Goal: Task Accomplishment & Management: Complete application form

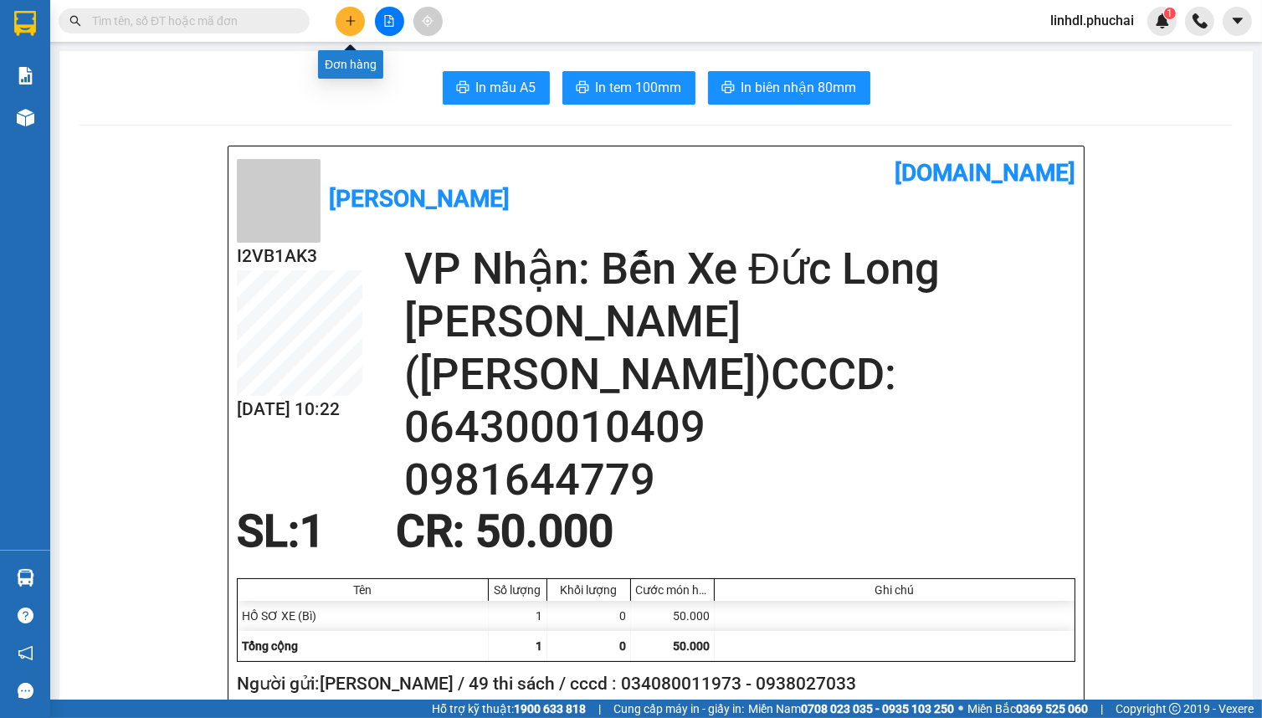
click at [351, 21] on icon "plus" at bounding box center [350, 20] width 9 height 1
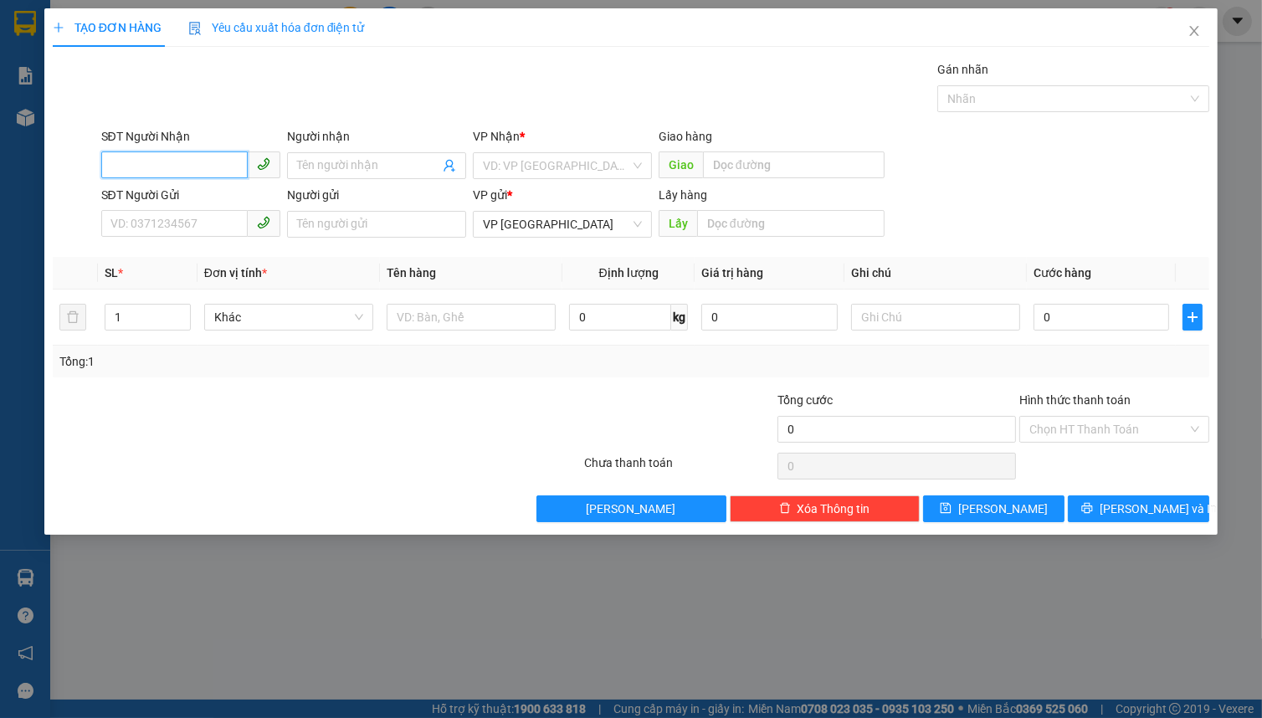
drag, startPoint x: 131, startPoint y: 170, endPoint x: 141, endPoint y: 151, distance: 21.0
click at [141, 151] on input "SĐT Người Nhận" at bounding box center [174, 164] width 146 height 27
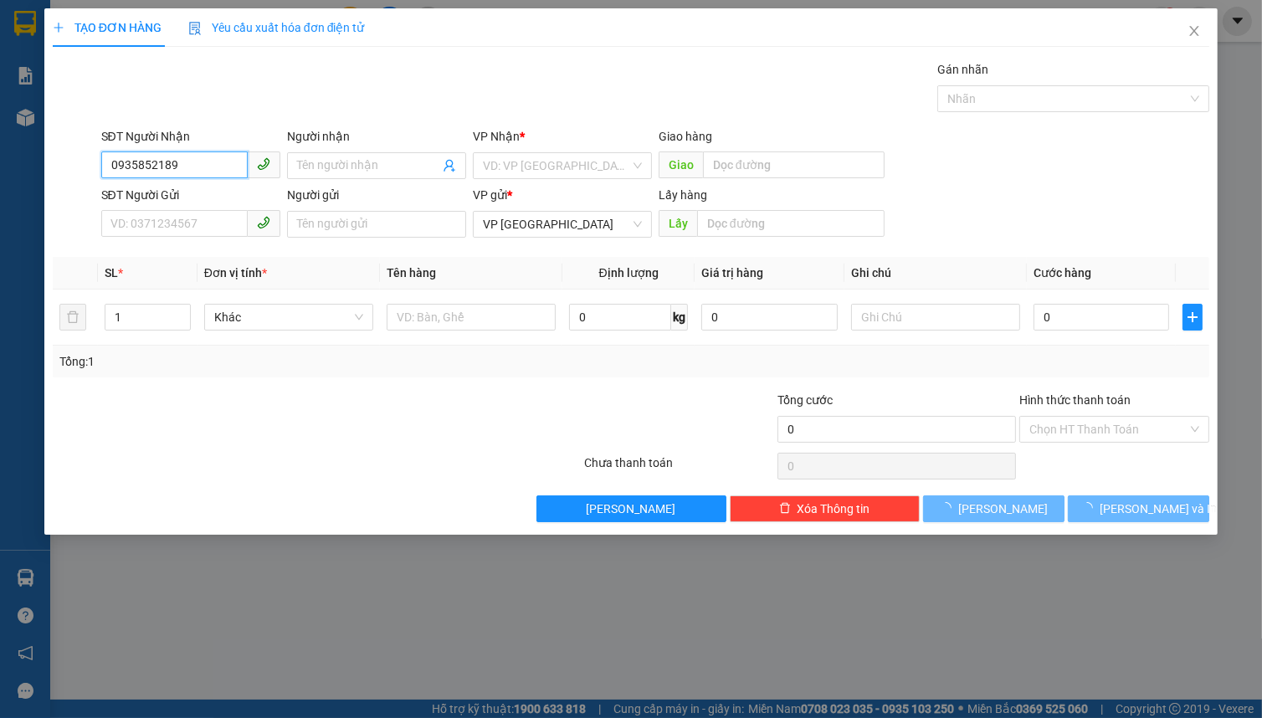
click at [218, 167] on input "0935852189" at bounding box center [174, 164] width 146 height 27
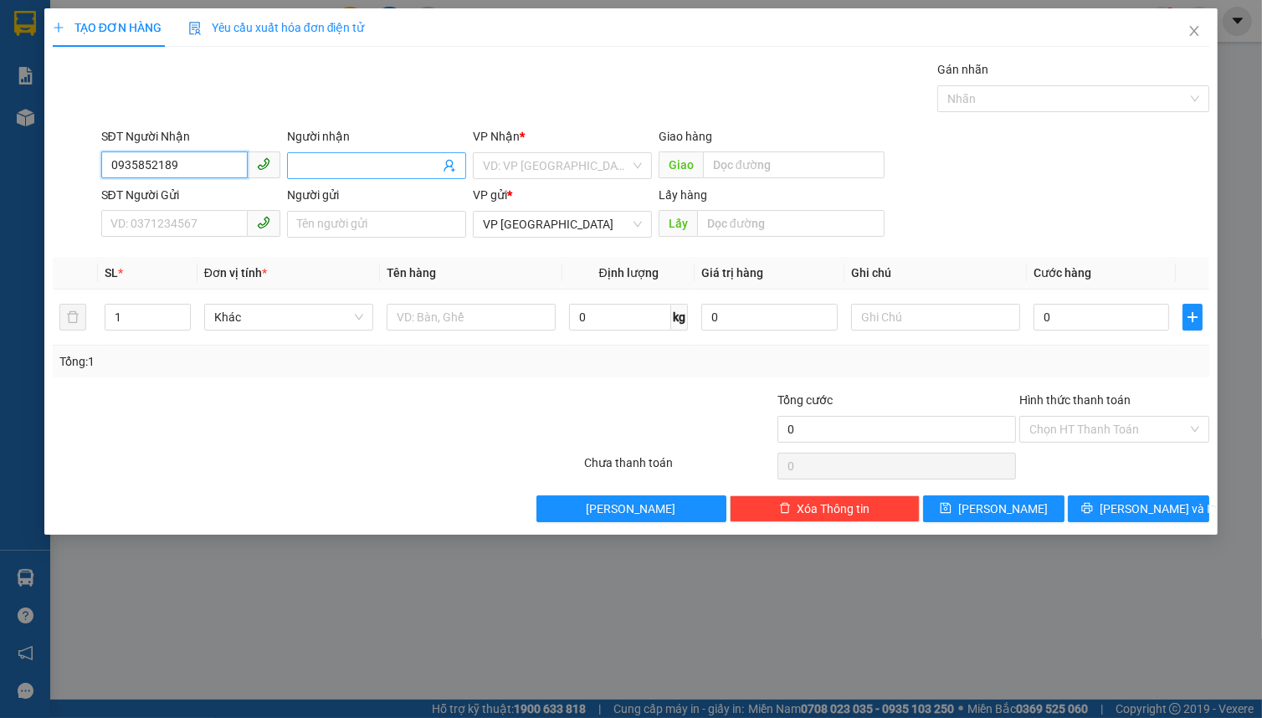
type input "0935852189"
click at [378, 160] on input "Người nhận" at bounding box center [368, 166] width 142 height 18
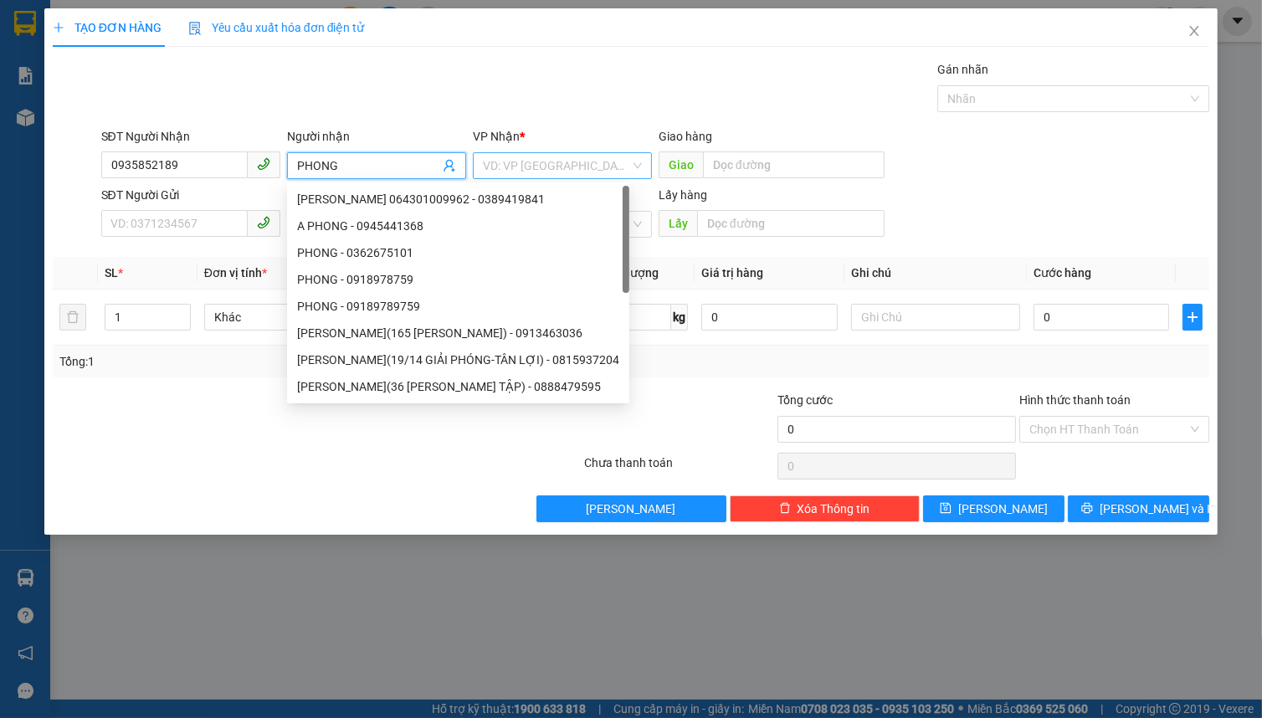
type input "PHONG"
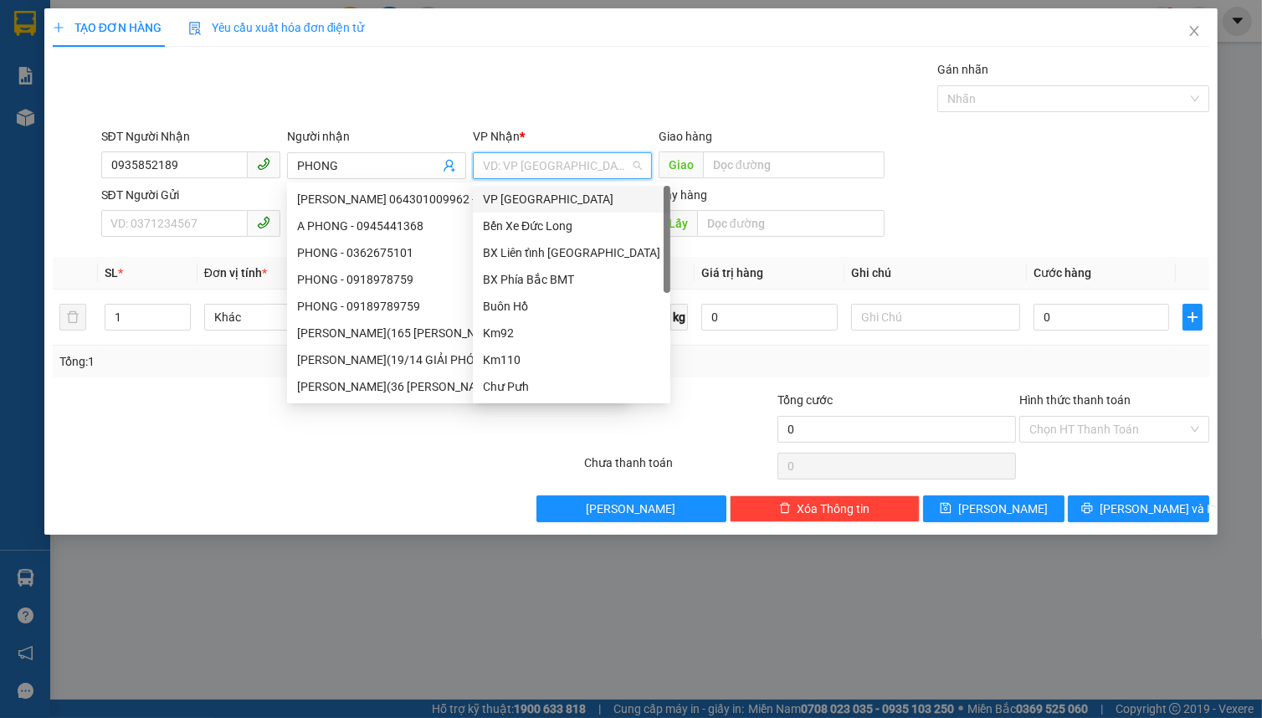
click at [511, 169] on input "search" at bounding box center [556, 165] width 147 height 25
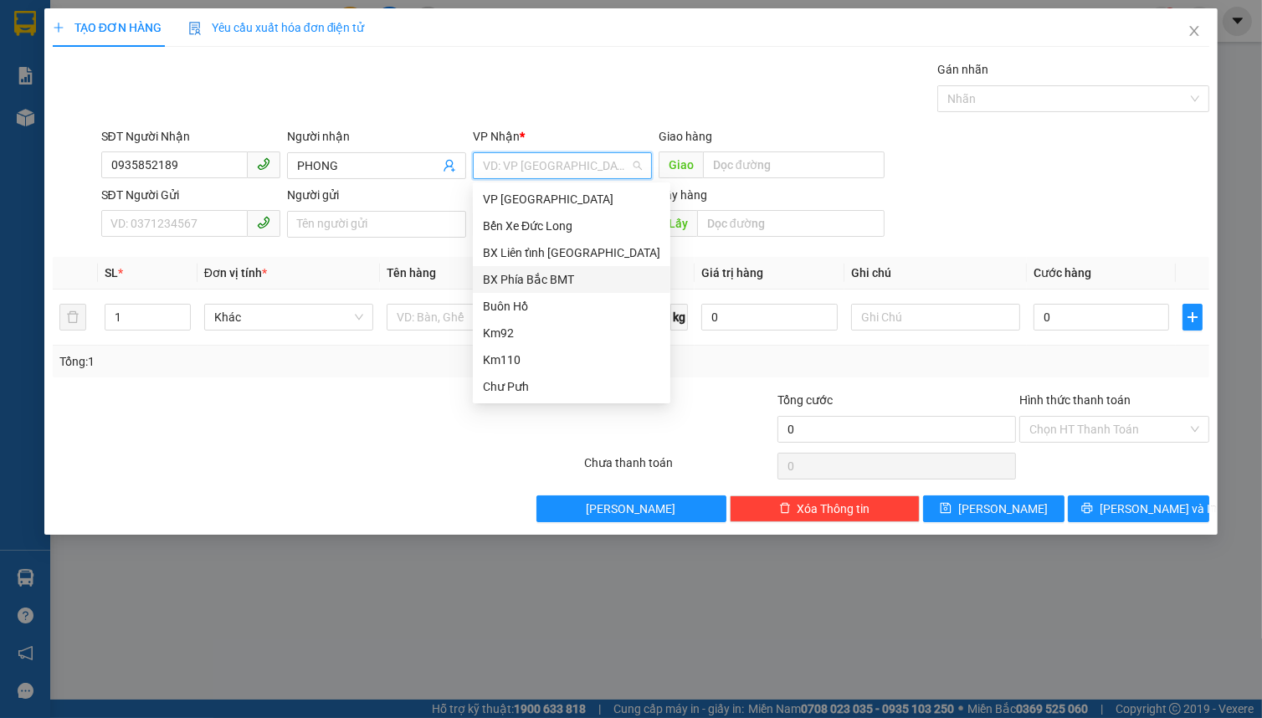
click at [550, 274] on div "BX Phía Bắc BMT" at bounding box center [571, 279] width 177 height 18
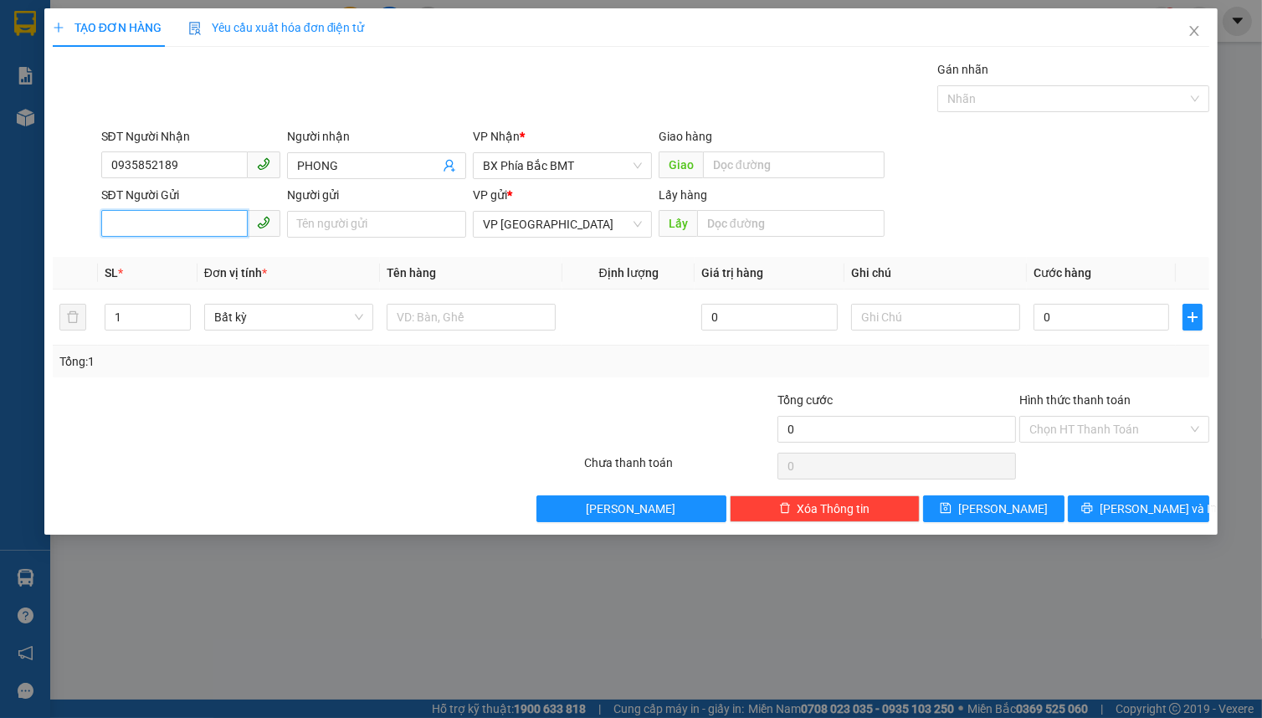
click at [165, 219] on input "SĐT Người Gửi" at bounding box center [174, 223] width 146 height 27
click at [151, 229] on input "SĐT Người Gửi" at bounding box center [174, 223] width 146 height 27
type input "0767922661"
click at [317, 222] on input "Người gửi" at bounding box center [376, 224] width 179 height 27
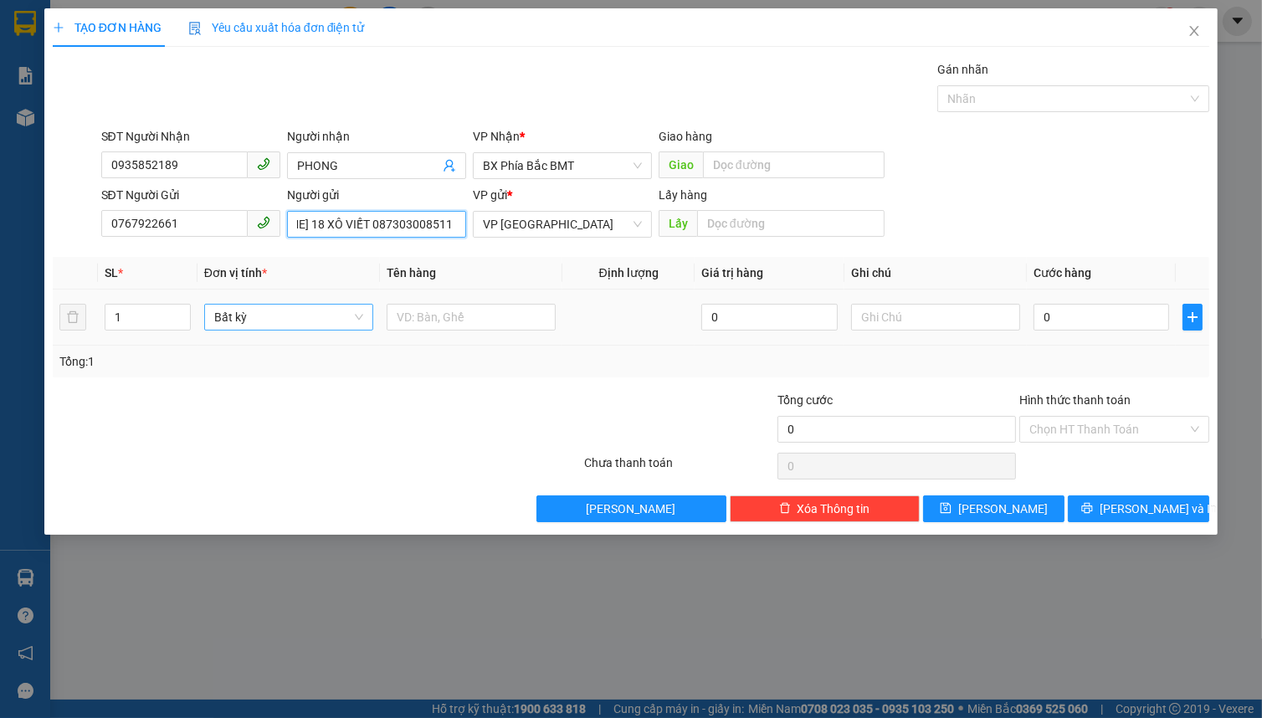
click at [264, 316] on span "Bất kỳ" at bounding box center [288, 317] width 149 height 25
type input "[PERSON_NAME] 18 XÔ VIẾT 087303008511"
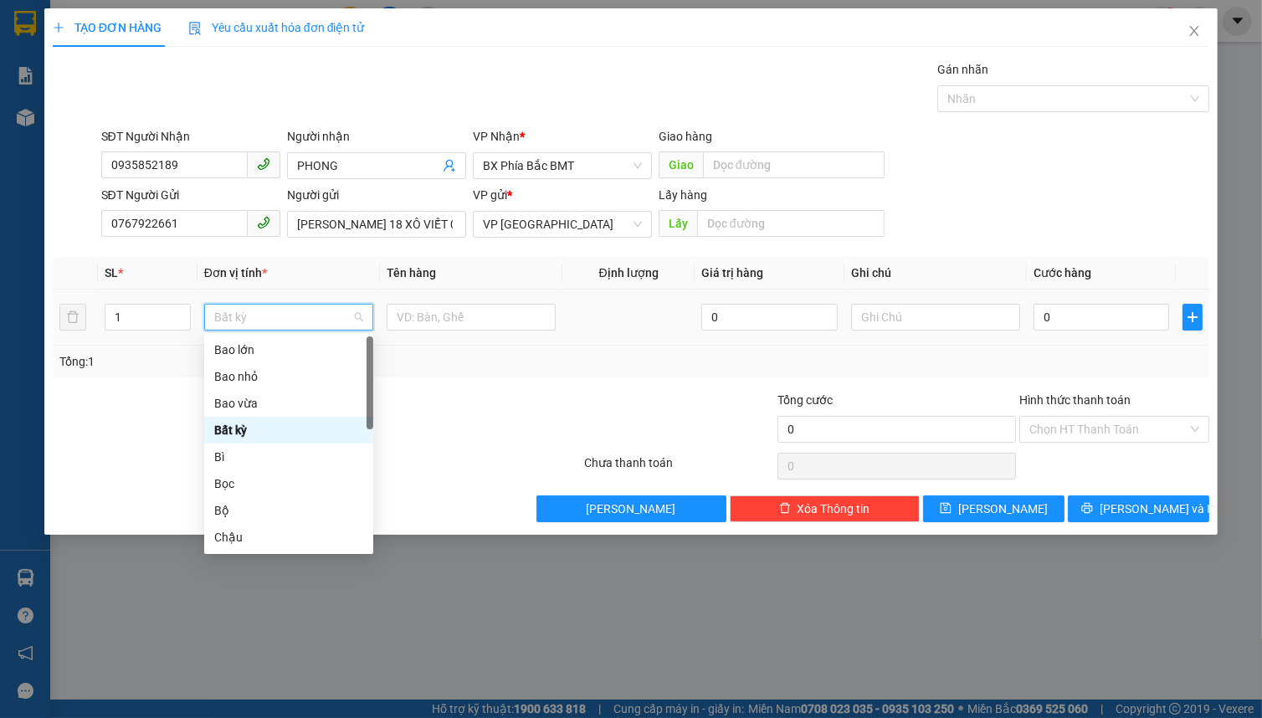
type input "T"
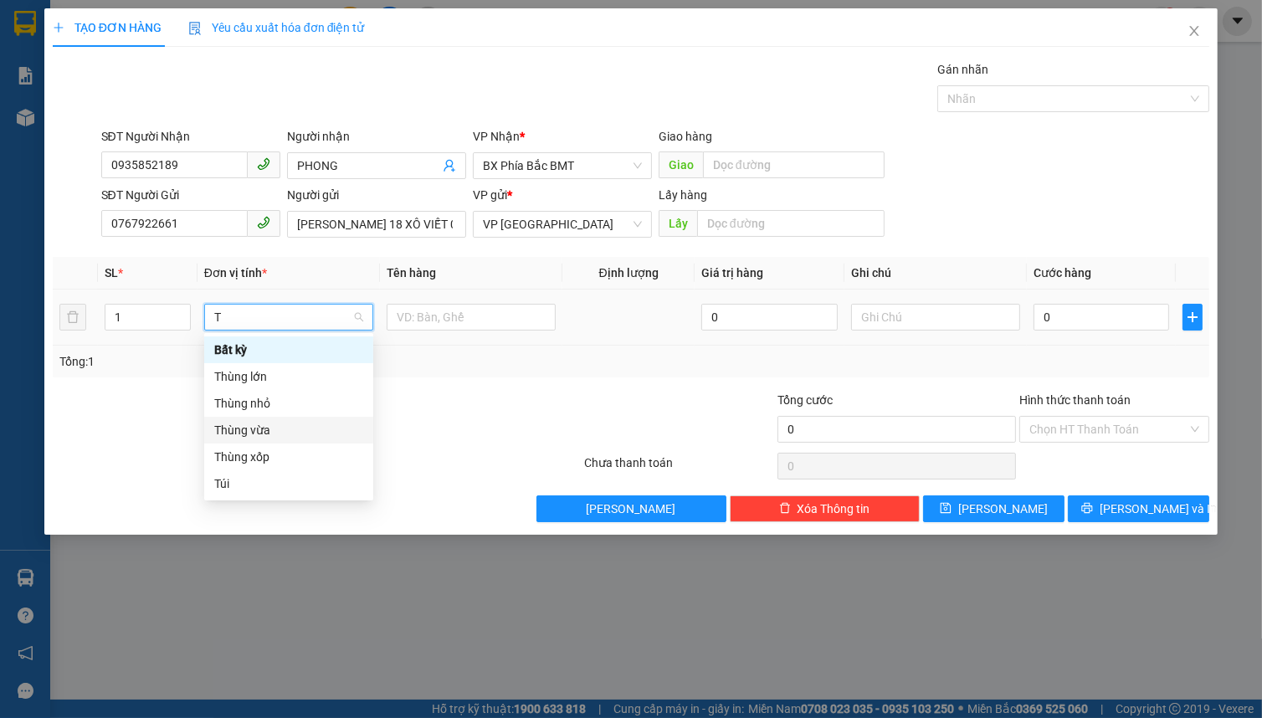
click at [285, 430] on div "Thùng vừa" at bounding box center [288, 430] width 149 height 18
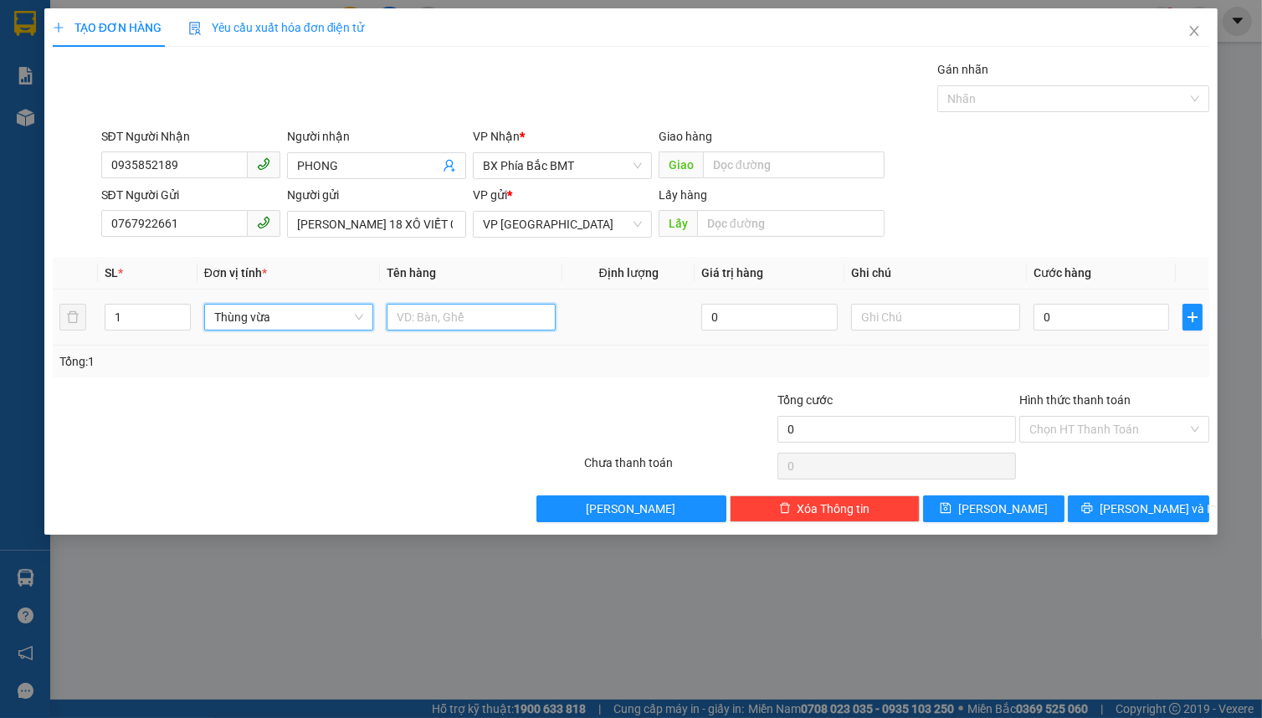
click at [439, 321] on input "text" at bounding box center [471, 317] width 169 height 27
type input "HOA ĐỦ LẠO"
type input "8"
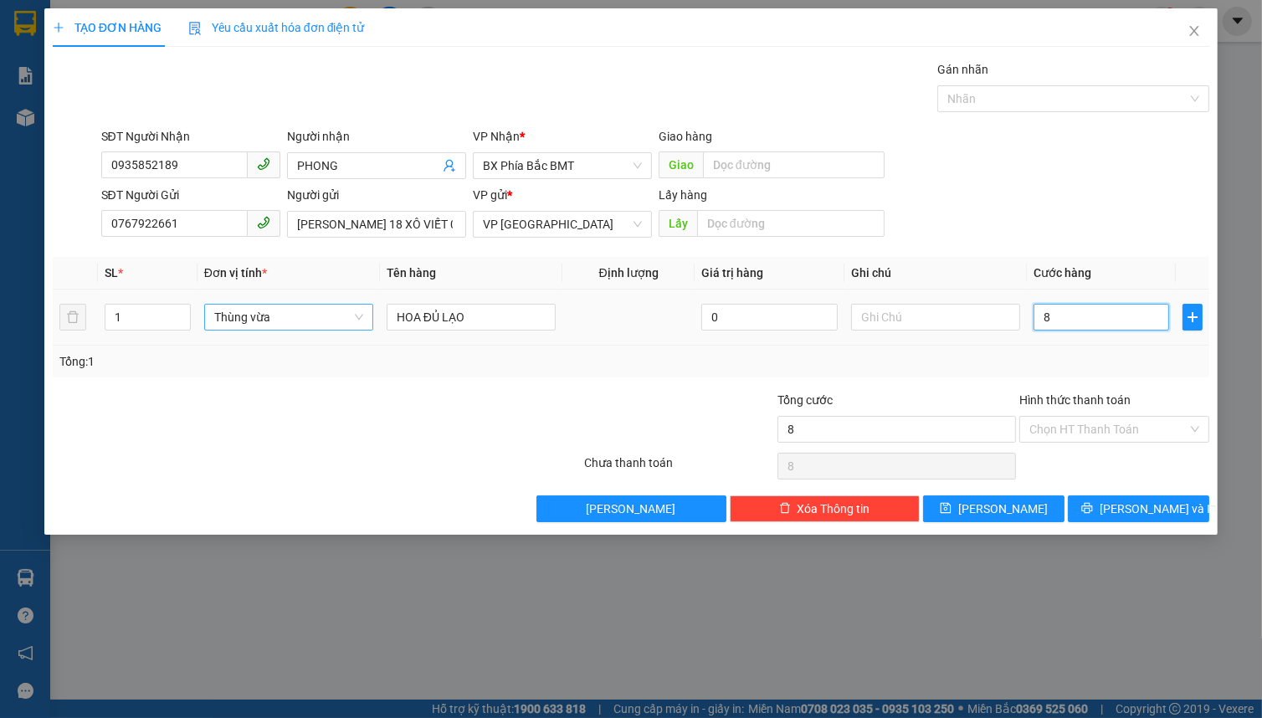
type input "0"
type input "08"
type input "8"
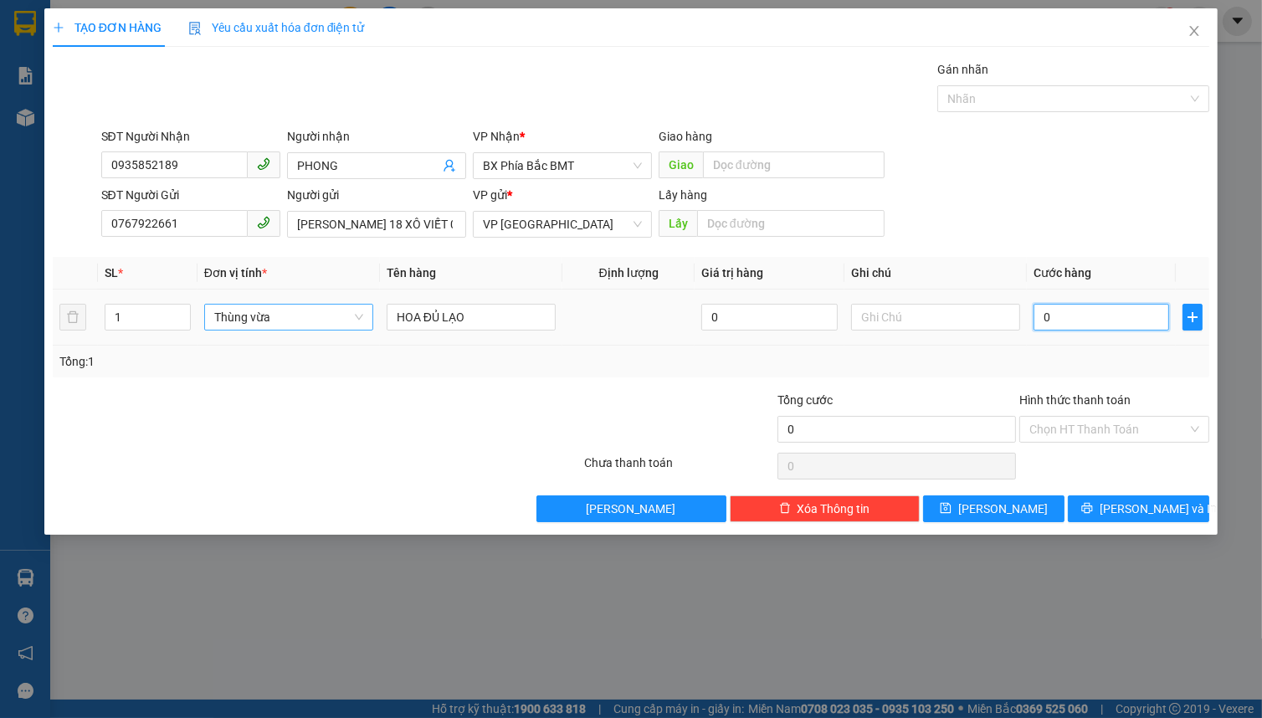
type input "8"
type input "080"
type input "80"
type input "0.800"
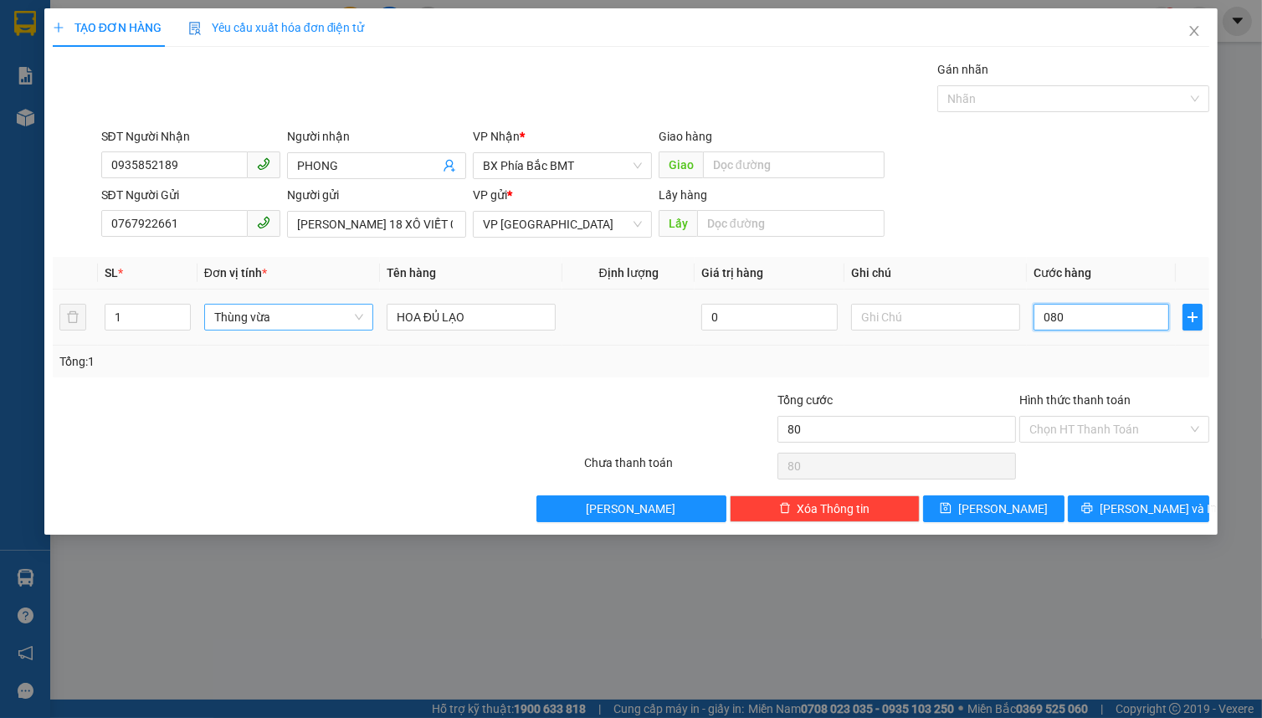
type input "800"
type input "08.000"
type input "8.000"
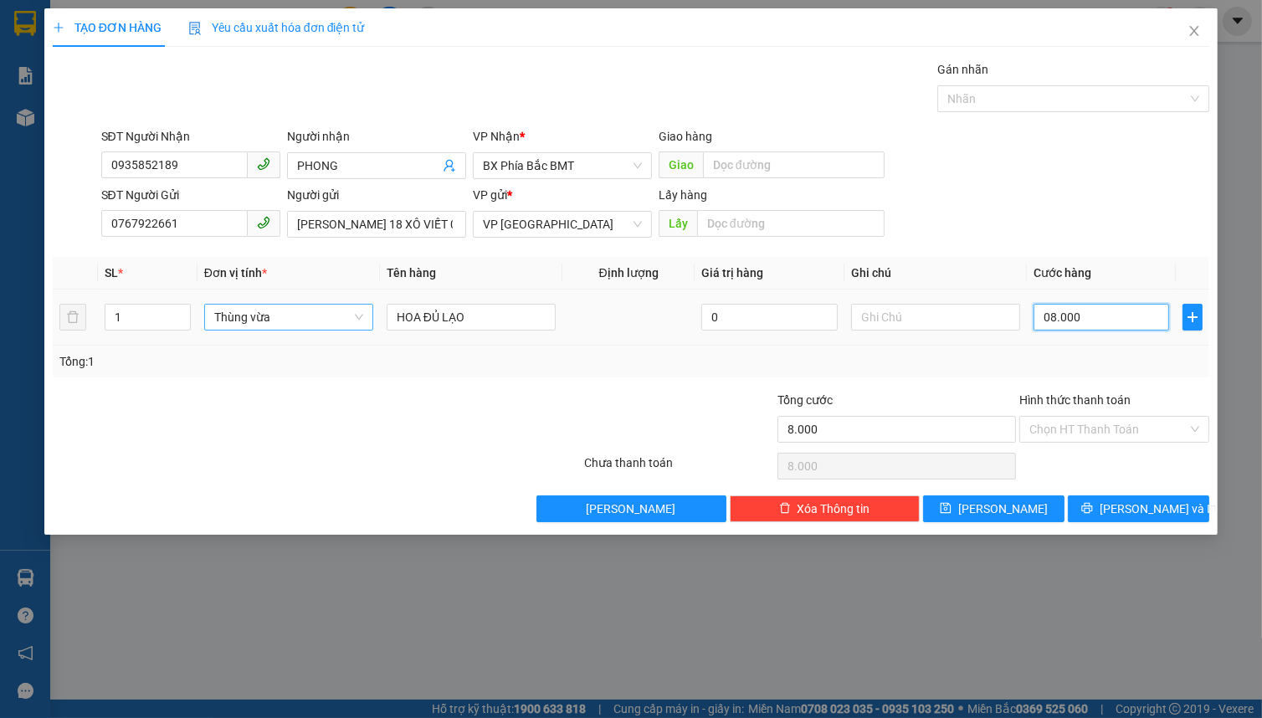
type input "080.000"
type input "80.000"
click at [1140, 505] on span "[PERSON_NAME] và In" at bounding box center [1158, 509] width 117 height 18
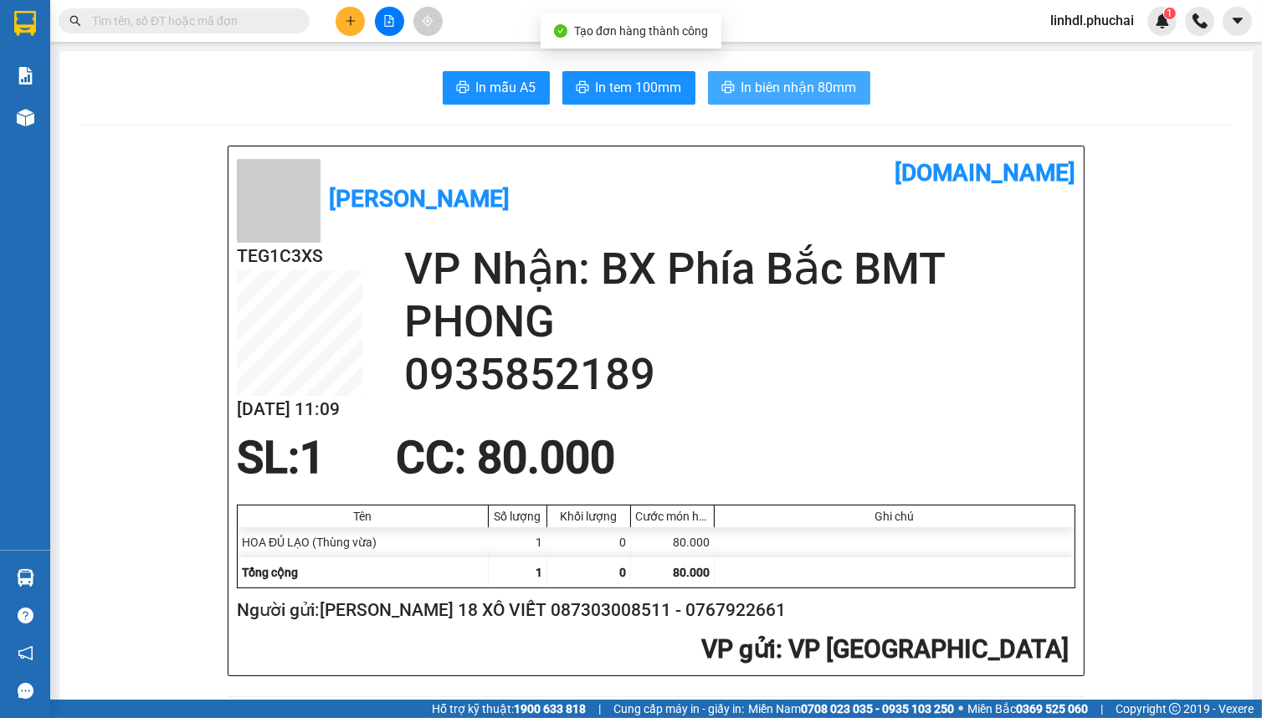
click at [816, 98] on span "In biên nhận 80mm" at bounding box center [799, 87] width 115 height 21
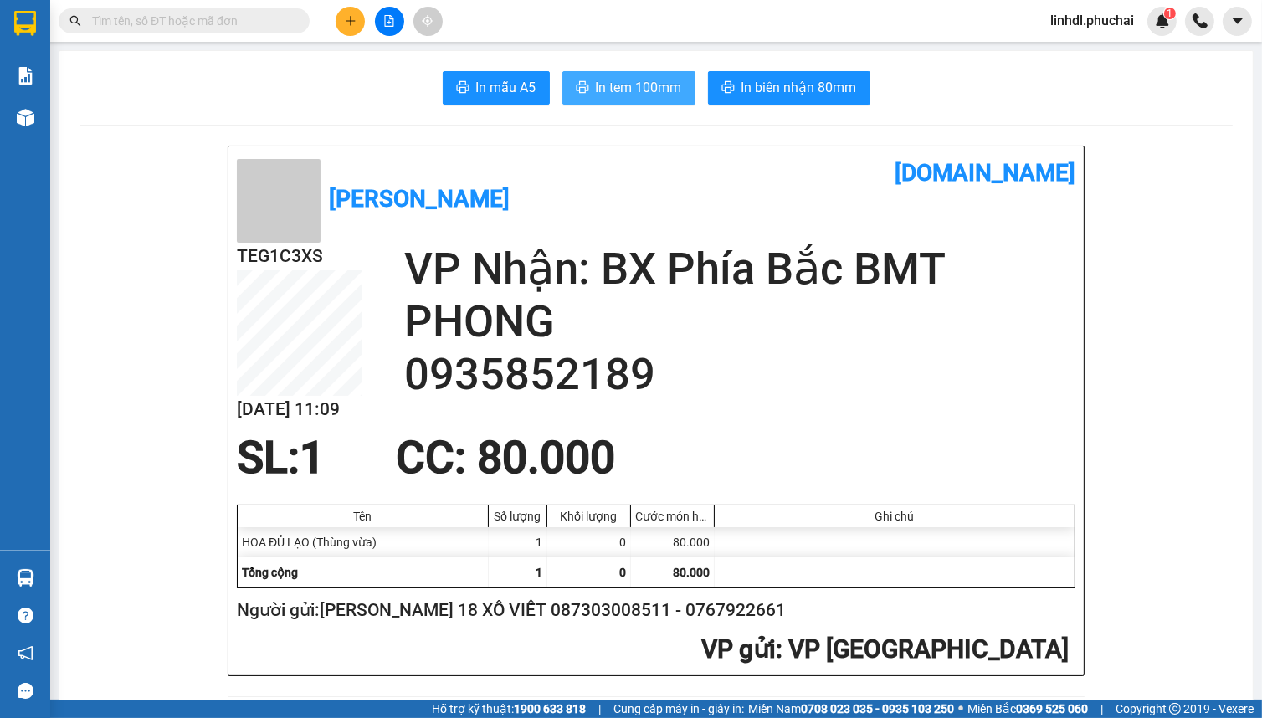
click at [603, 92] on span "In tem 100mm" at bounding box center [639, 87] width 86 height 21
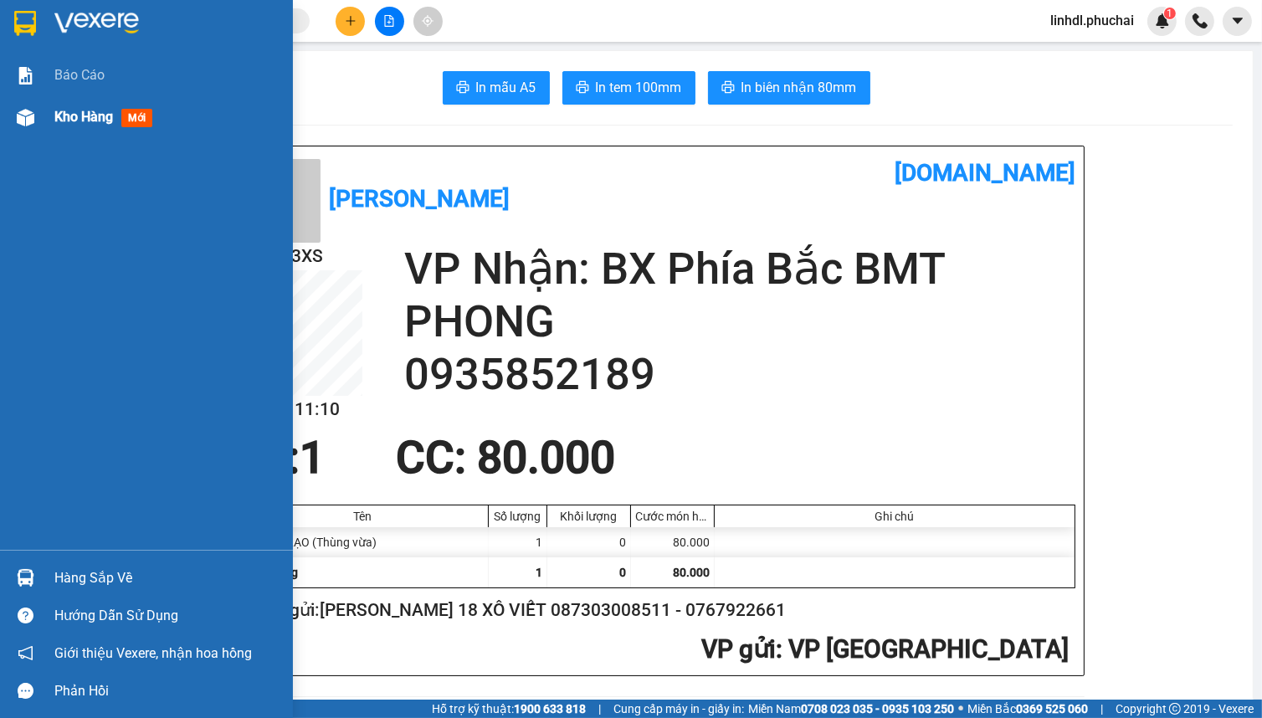
click at [23, 121] on img at bounding box center [26, 118] width 18 height 18
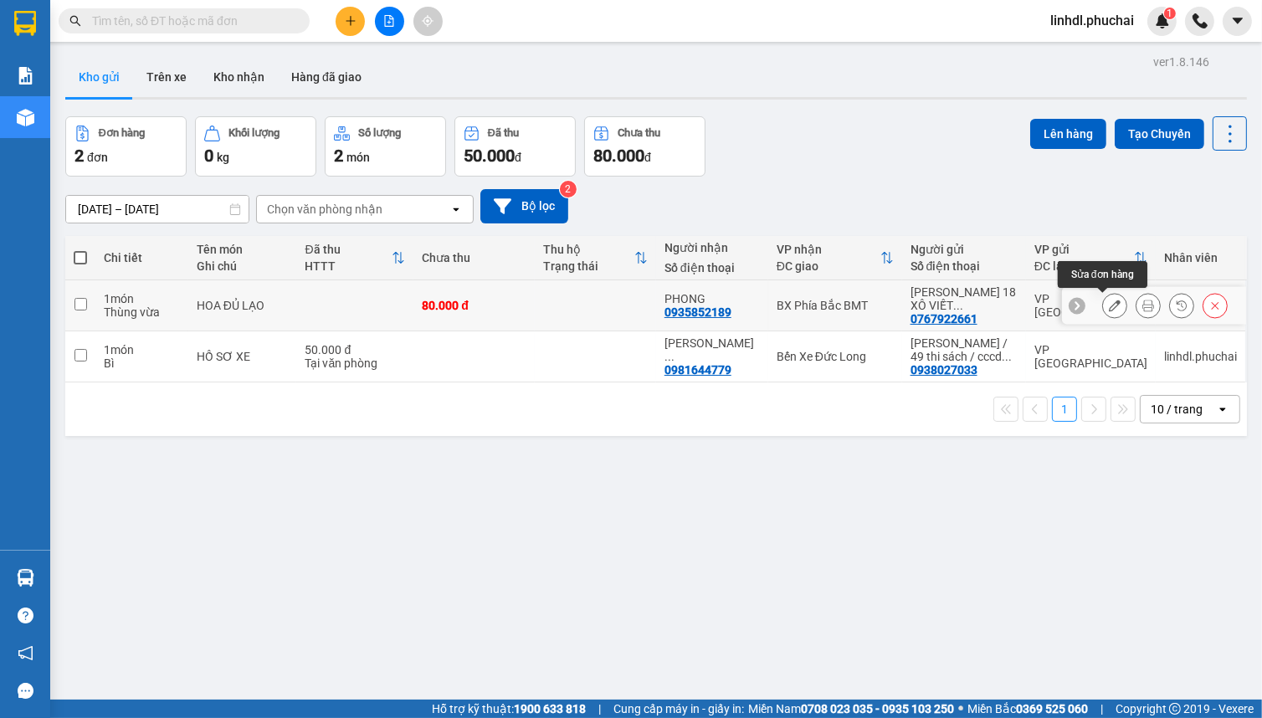
click at [1109, 310] on icon at bounding box center [1115, 306] width 12 height 12
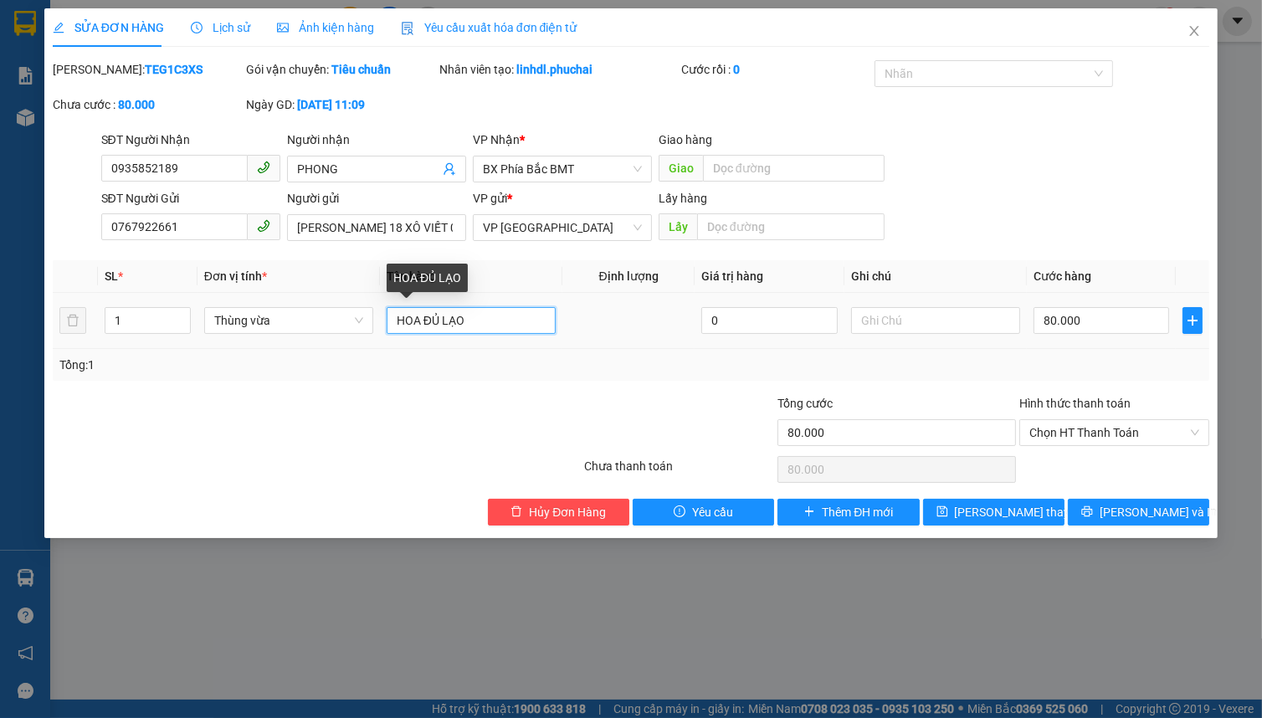
click at [475, 321] on input "HOA ĐỦ LẠO" at bounding box center [471, 320] width 169 height 27
type input "HOA ĐỦ LOẠI"
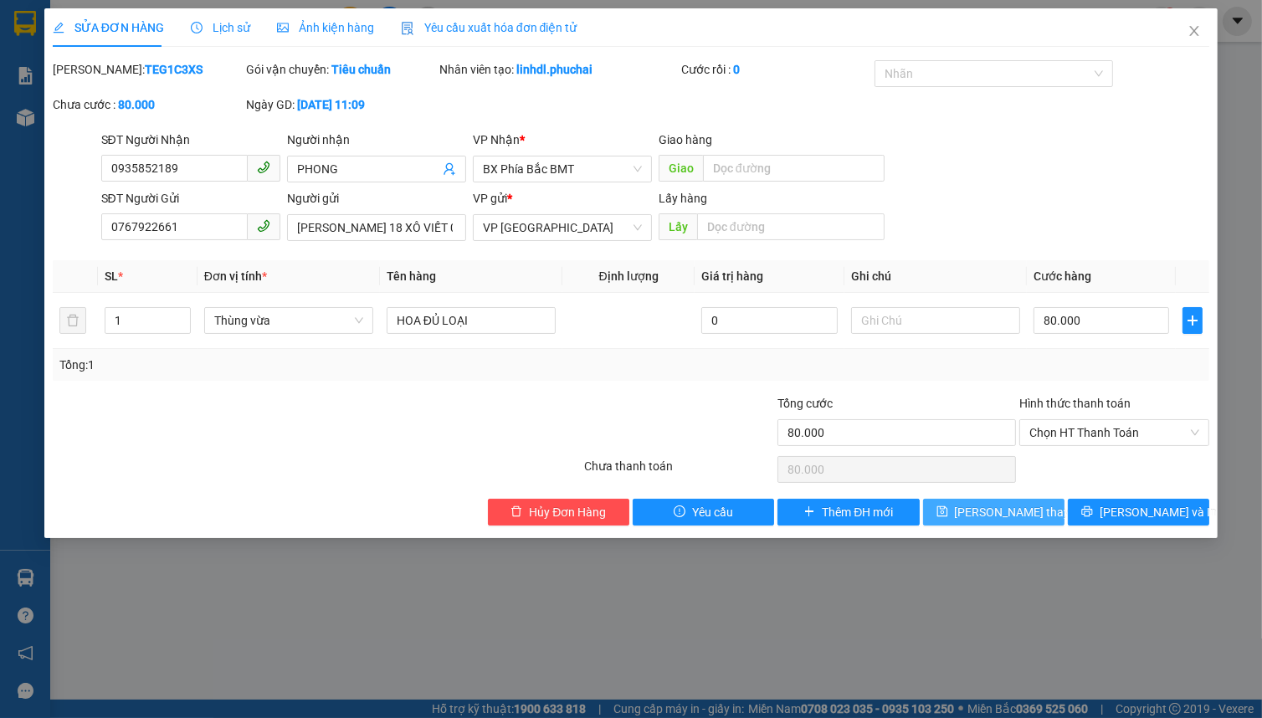
click at [1004, 521] on button "[PERSON_NAME] thay đổi" at bounding box center [993, 512] width 141 height 27
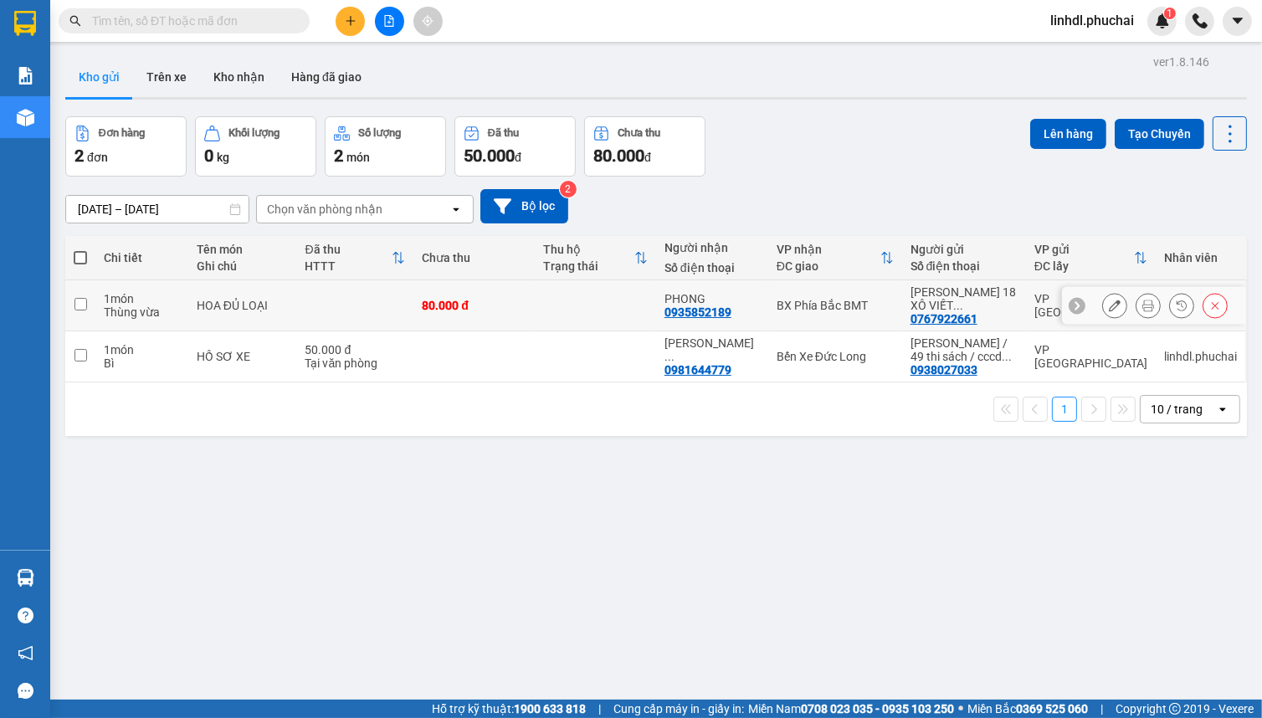
click at [1142, 310] on icon at bounding box center [1148, 306] width 12 height 12
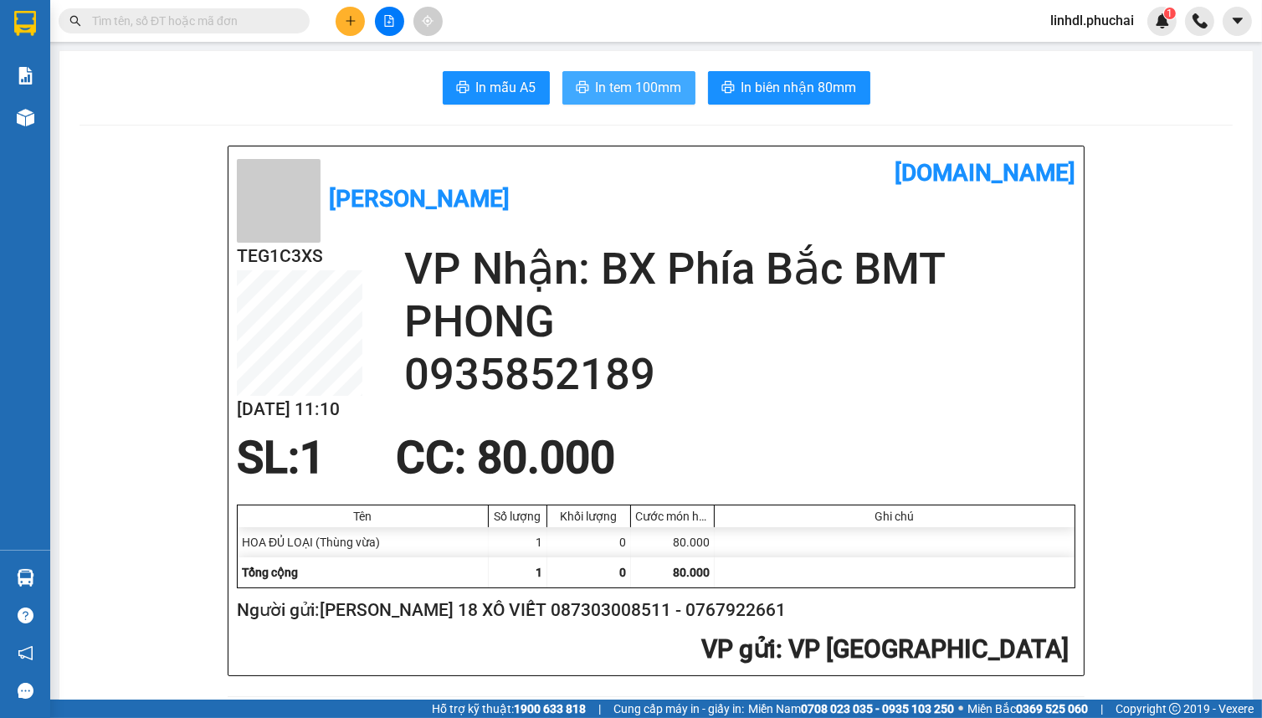
click at [644, 87] on span "In tem 100mm" at bounding box center [639, 87] width 86 height 21
click at [346, 28] on button at bounding box center [350, 21] width 29 height 29
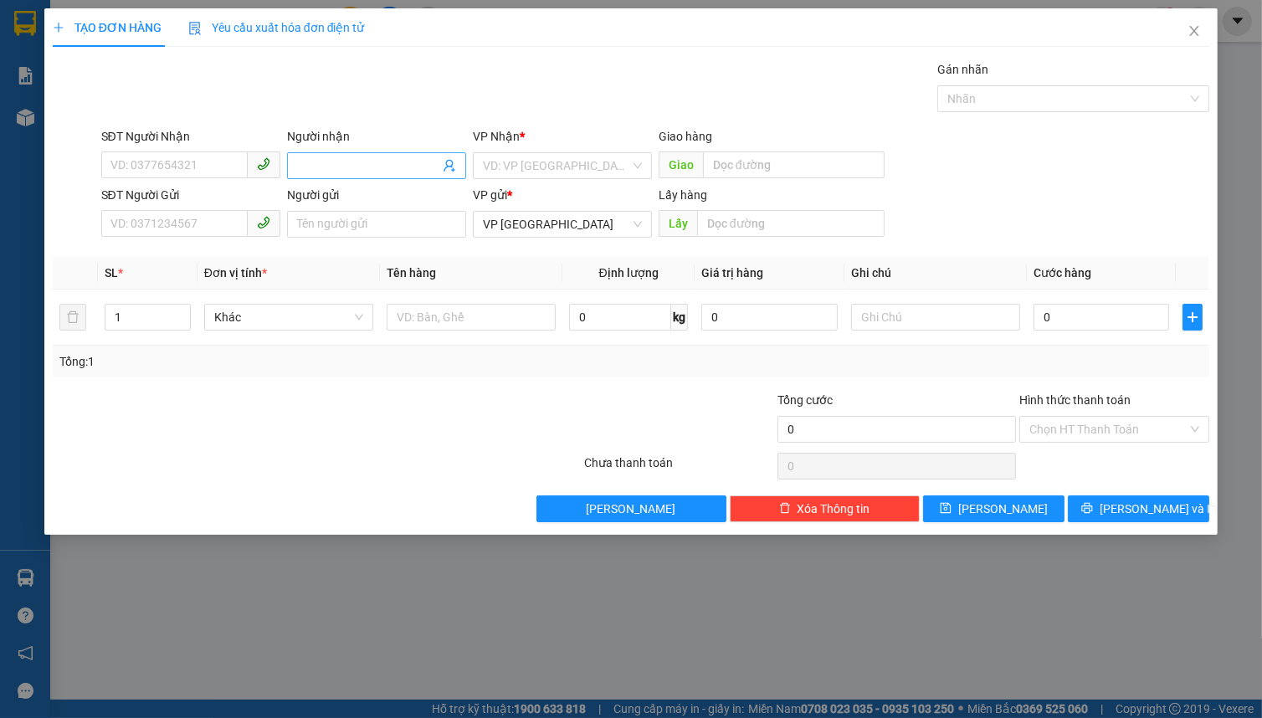
click at [320, 165] on input "Người nhận" at bounding box center [368, 166] width 142 height 18
click at [1195, 33] on icon "close" at bounding box center [1194, 30] width 13 height 13
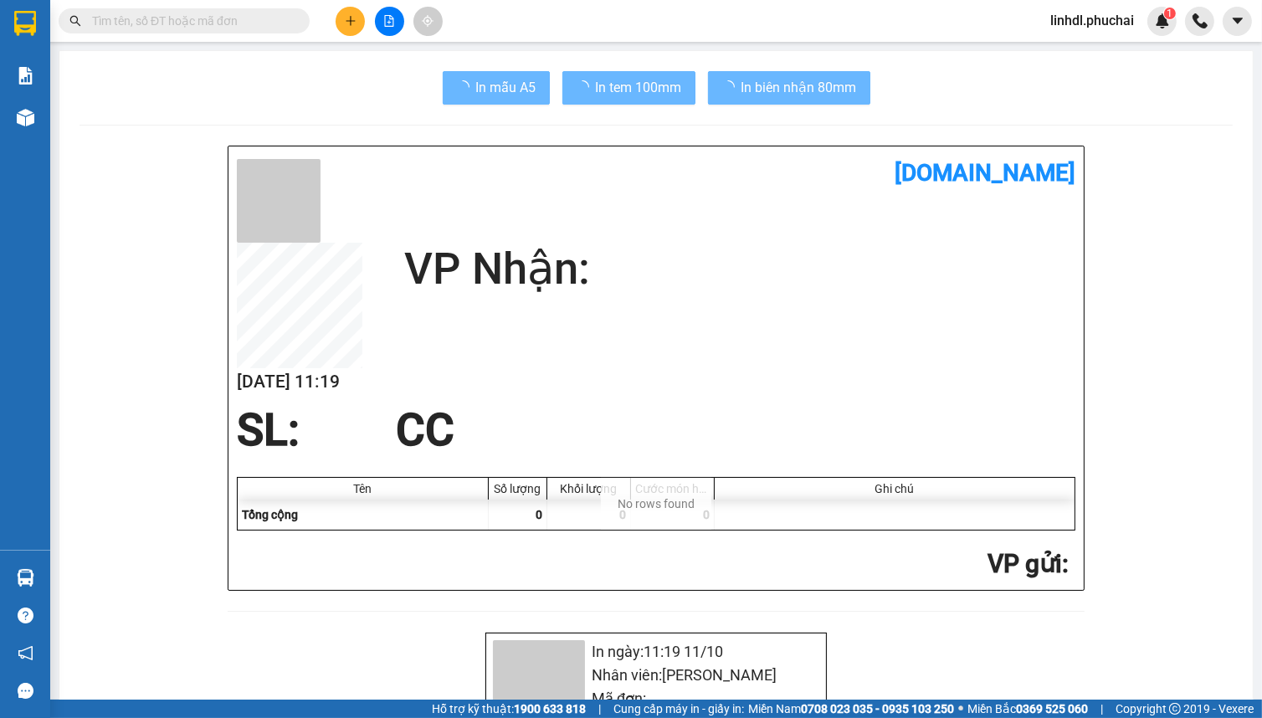
click at [206, 23] on input "text" at bounding box center [191, 21] width 198 height 18
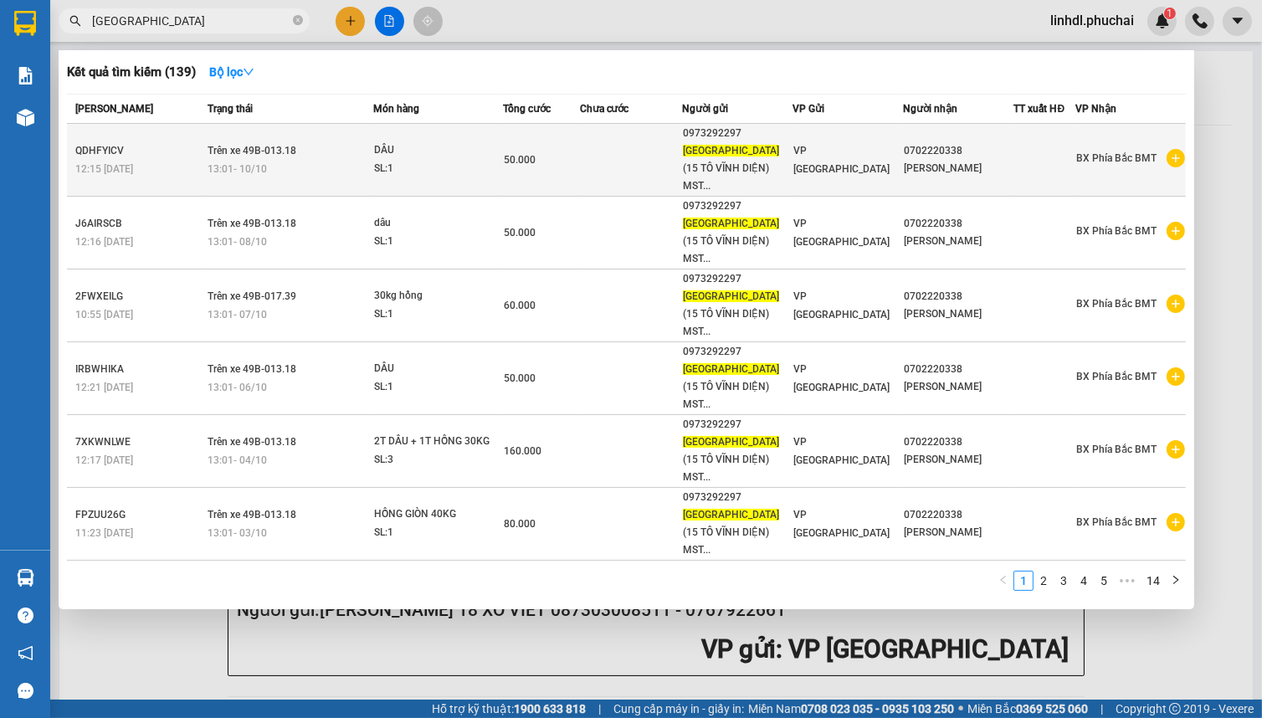
type input "[GEOGRAPHIC_DATA]"
click at [414, 146] on div "DÂU" at bounding box center [437, 150] width 126 height 18
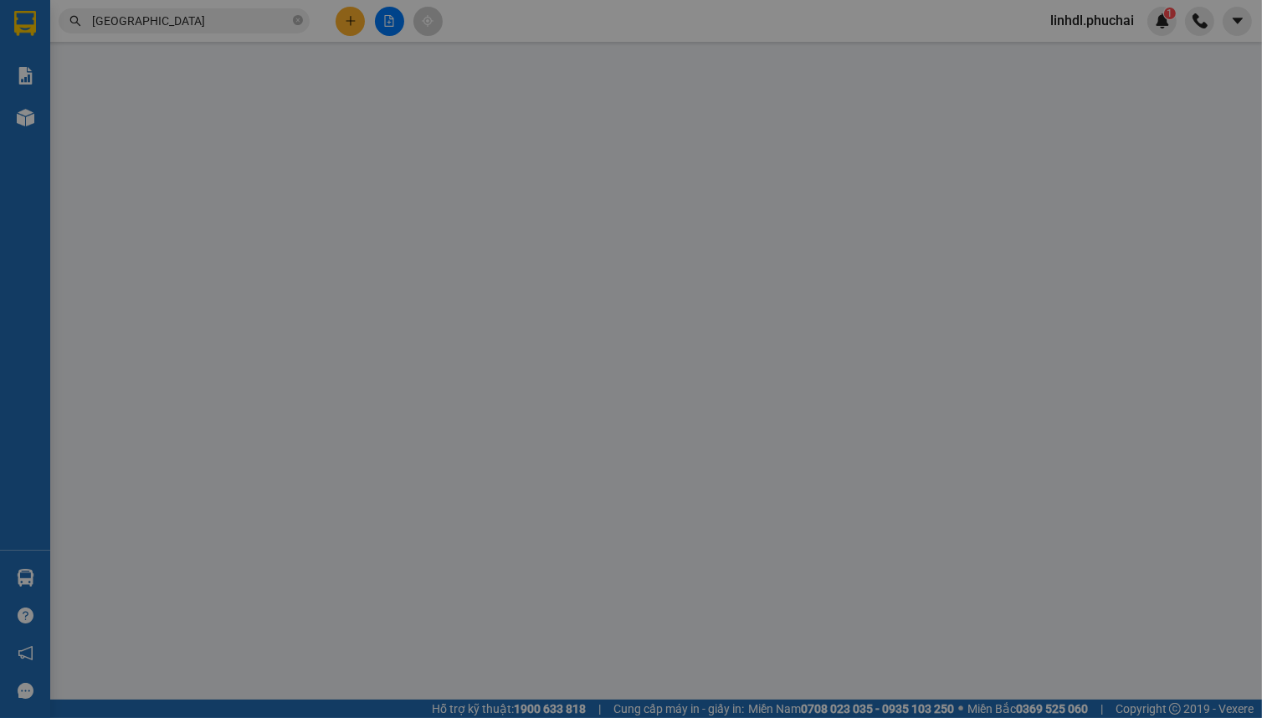
type input "0702220338"
type input "0973292297"
type input "50.000"
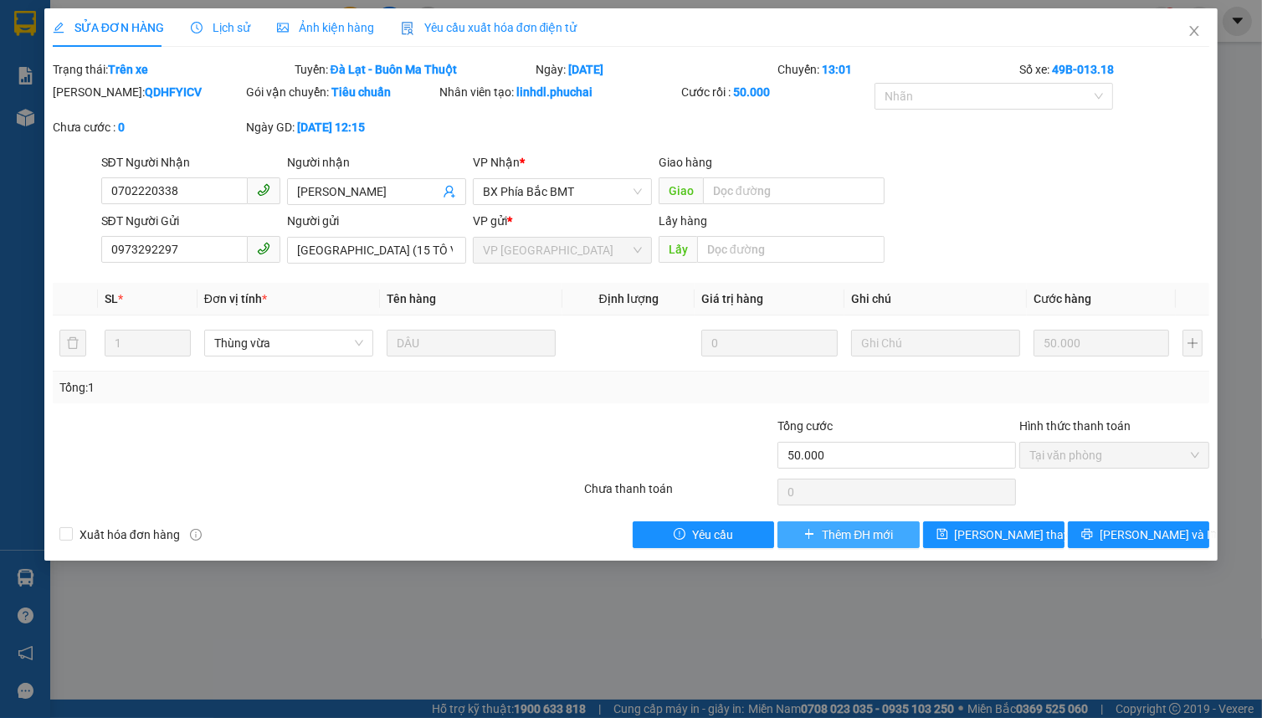
click at [861, 536] on span "Thêm ĐH mới" at bounding box center [857, 535] width 71 height 18
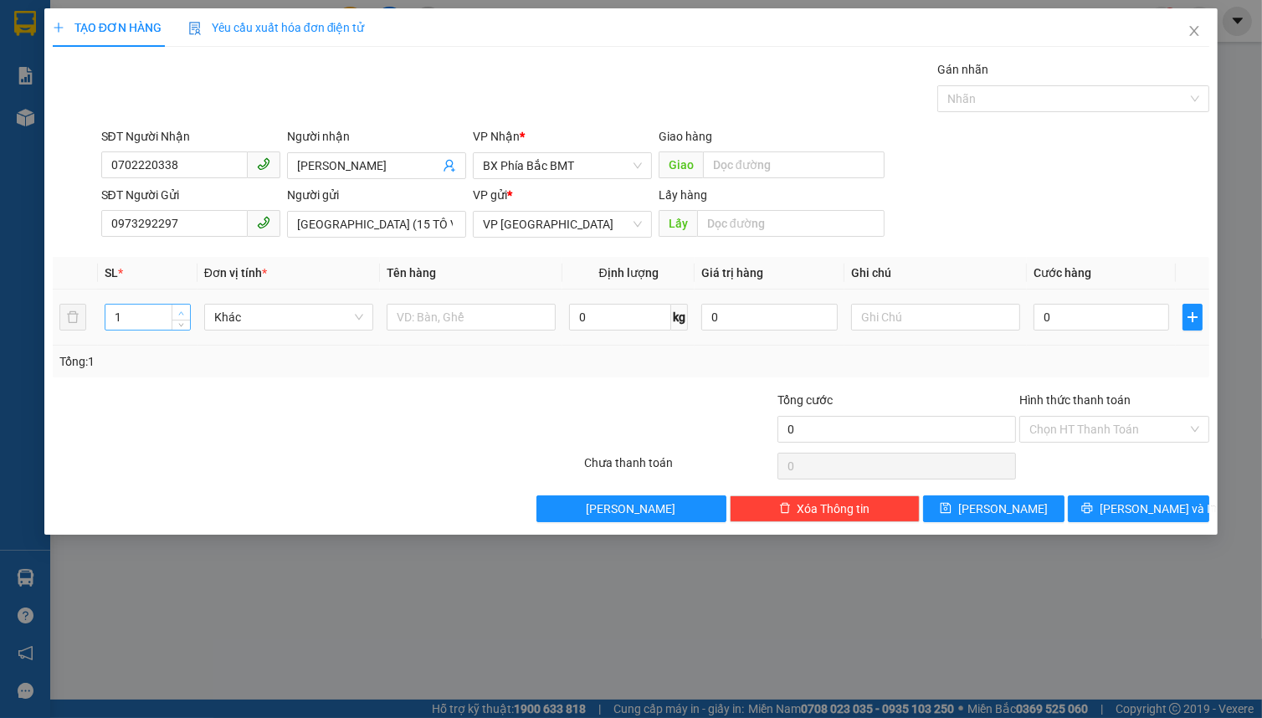
type input "2"
click at [182, 311] on icon "up" at bounding box center [181, 314] width 6 height 6
click at [239, 320] on span "Khác" at bounding box center [288, 317] width 149 height 25
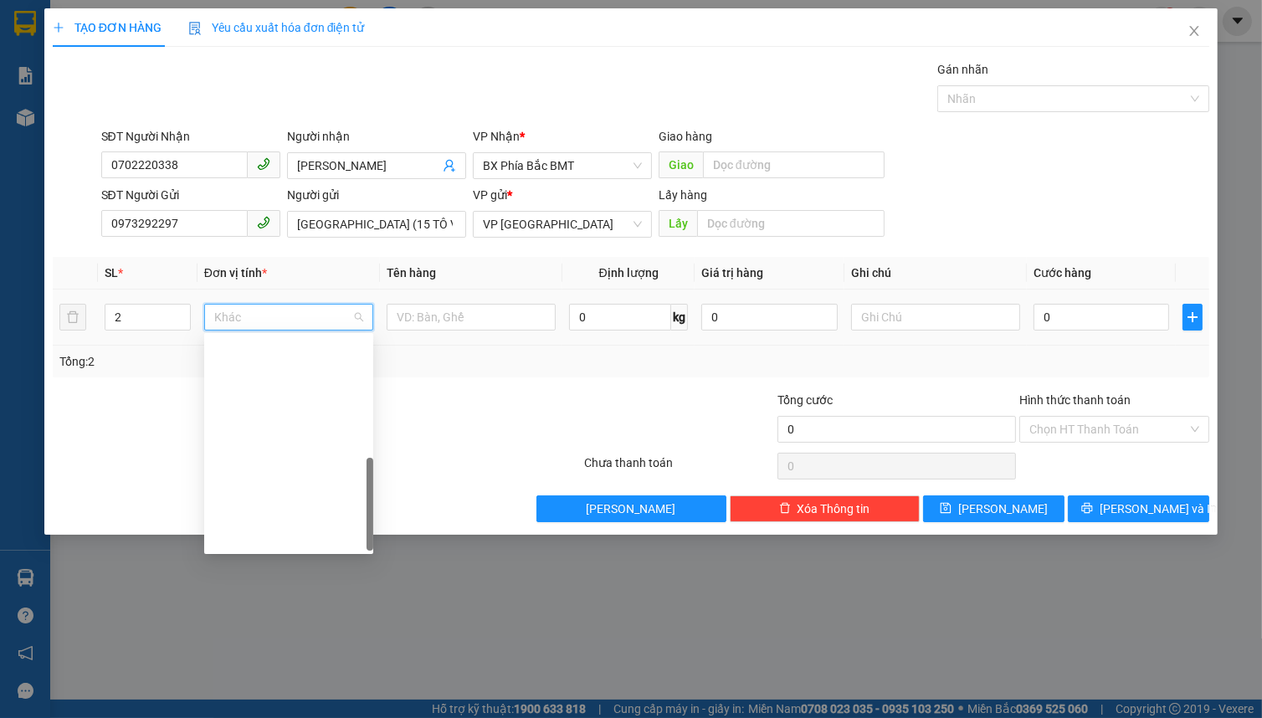
scroll to position [402, 0]
type input "T"
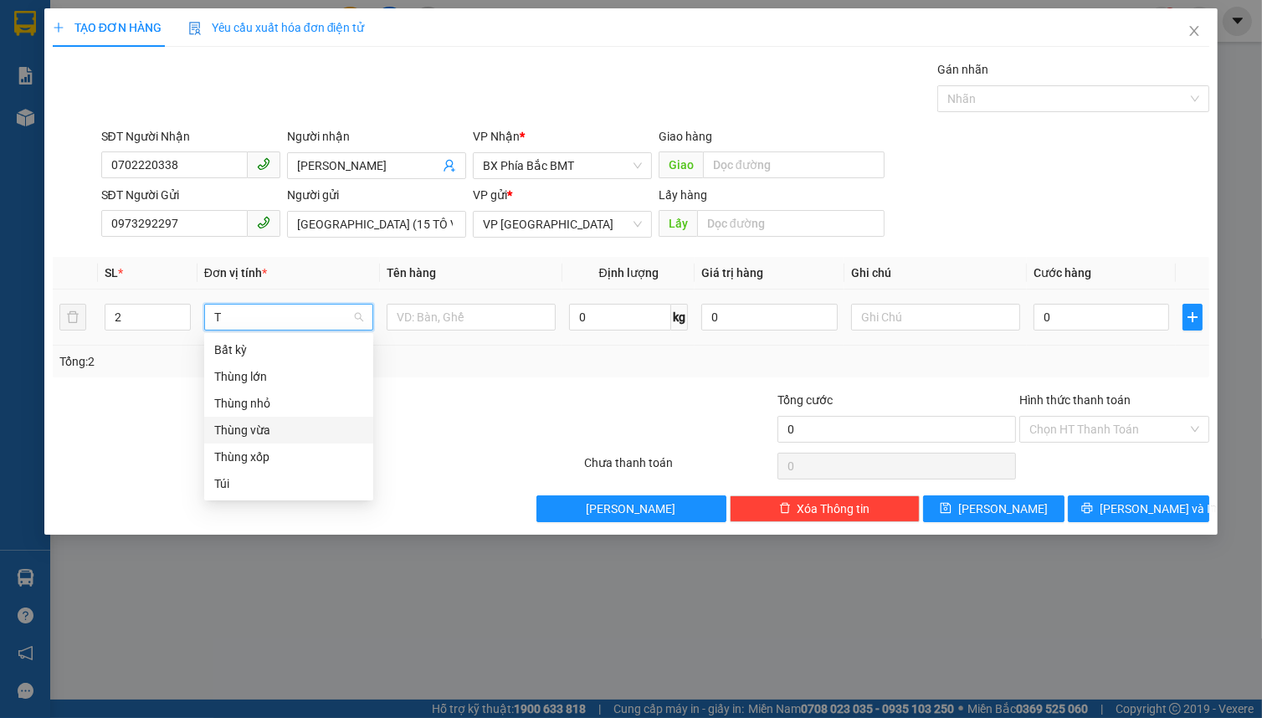
click at [265, 423] on div "Thùng vừa" at bounding box center [288, 430] width 149 height 18
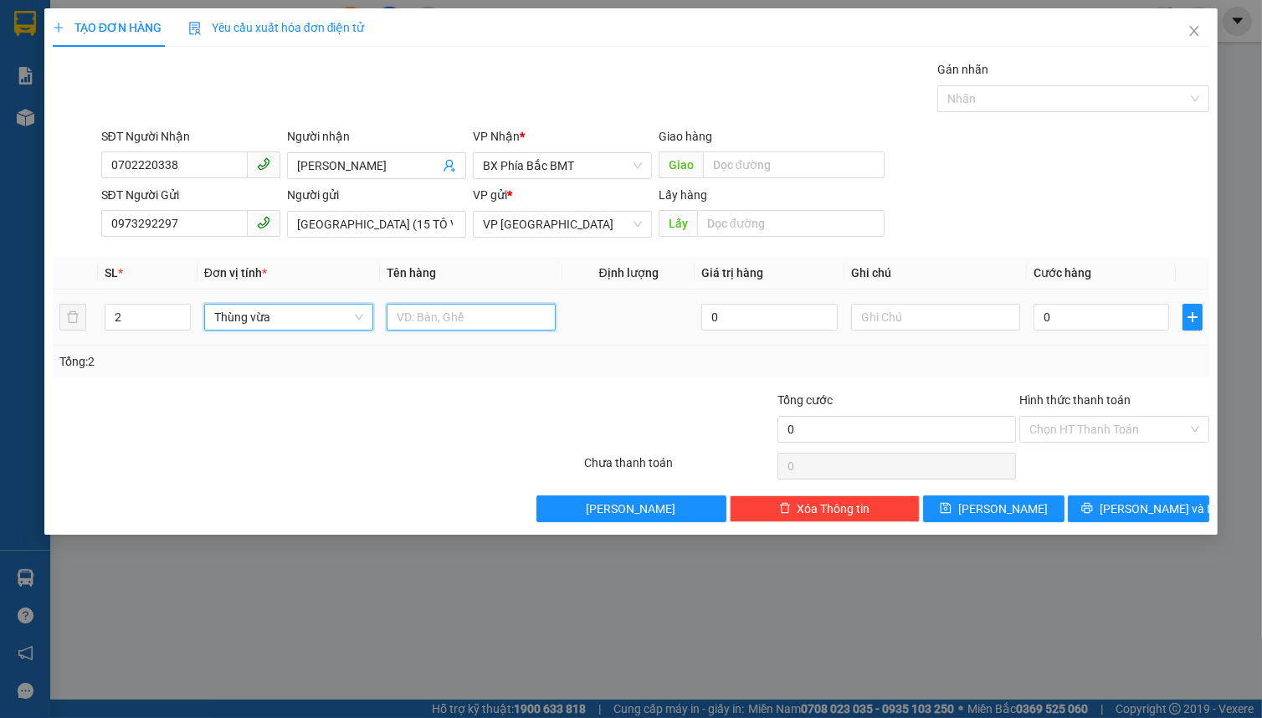
click at [444, 309] on input "text" at bounding box center [471, 317] width 169 height 27
type input "[PERSON_NAME] + [PERSON_NAME]"
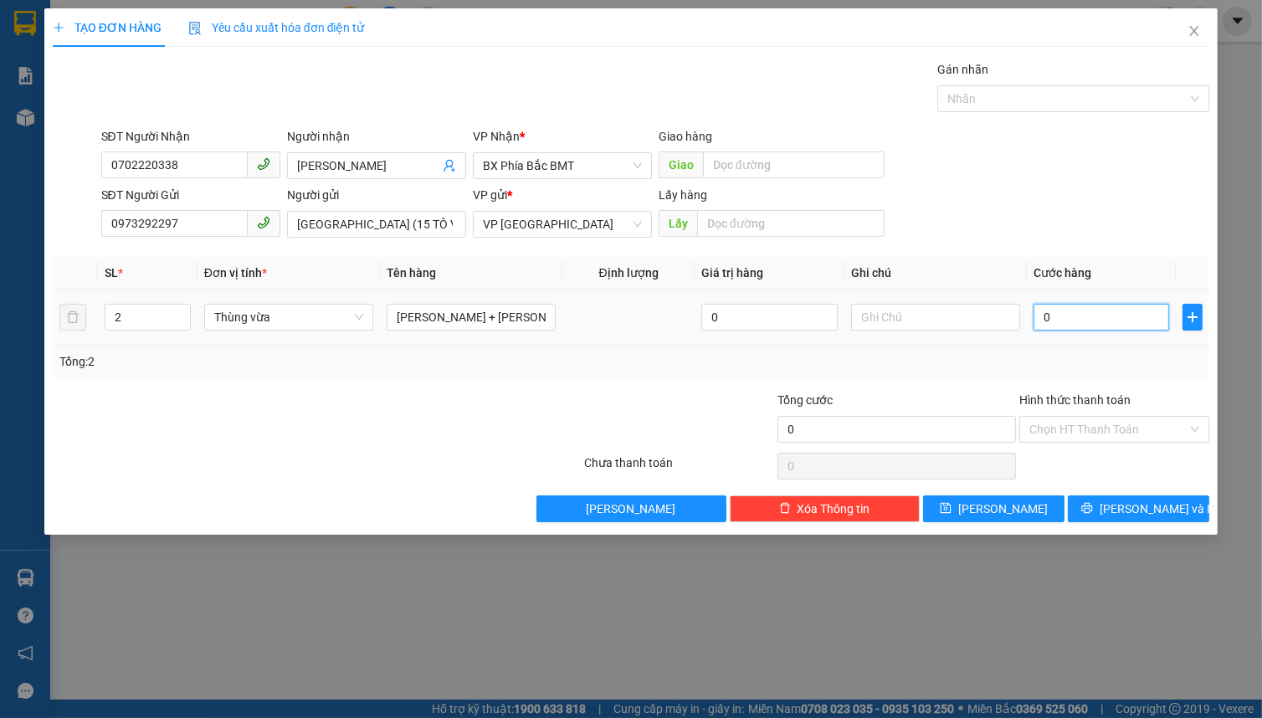
click at [1087, 313] on input "0" at bounding box center [1102, 317] width 136 height 27
type input "1"
type input "10"
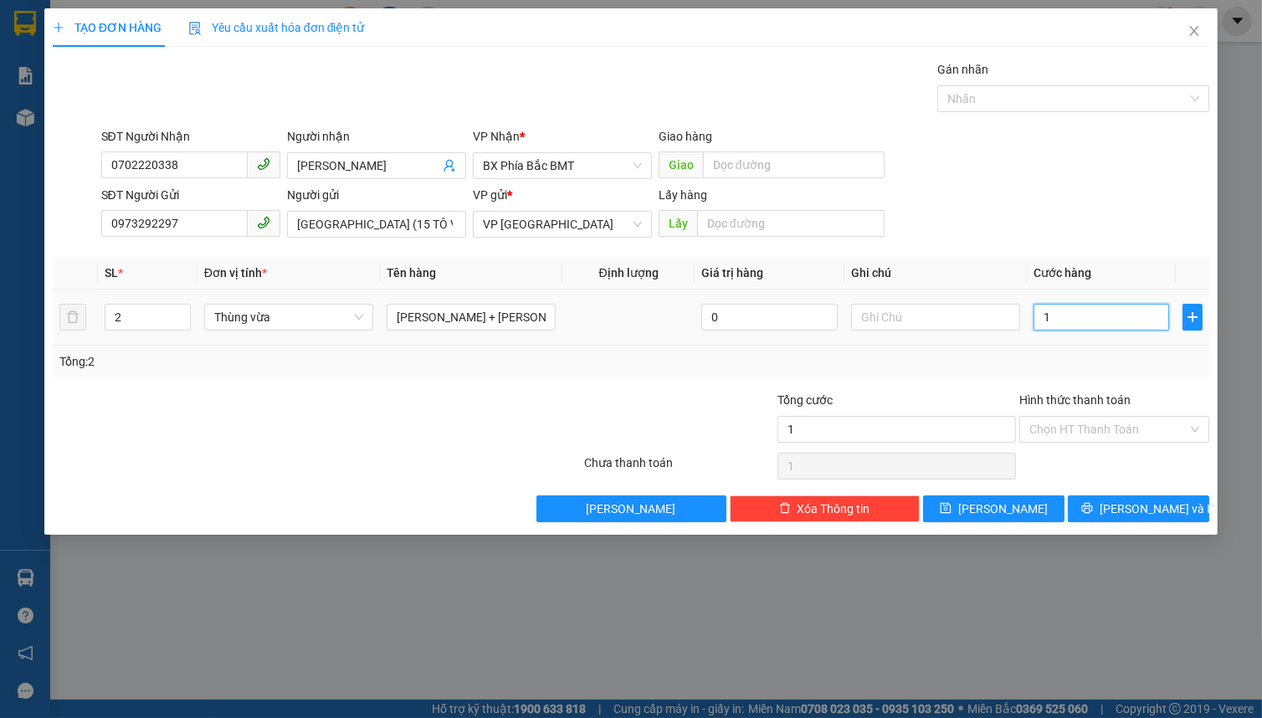
type input "10"
type input "100"
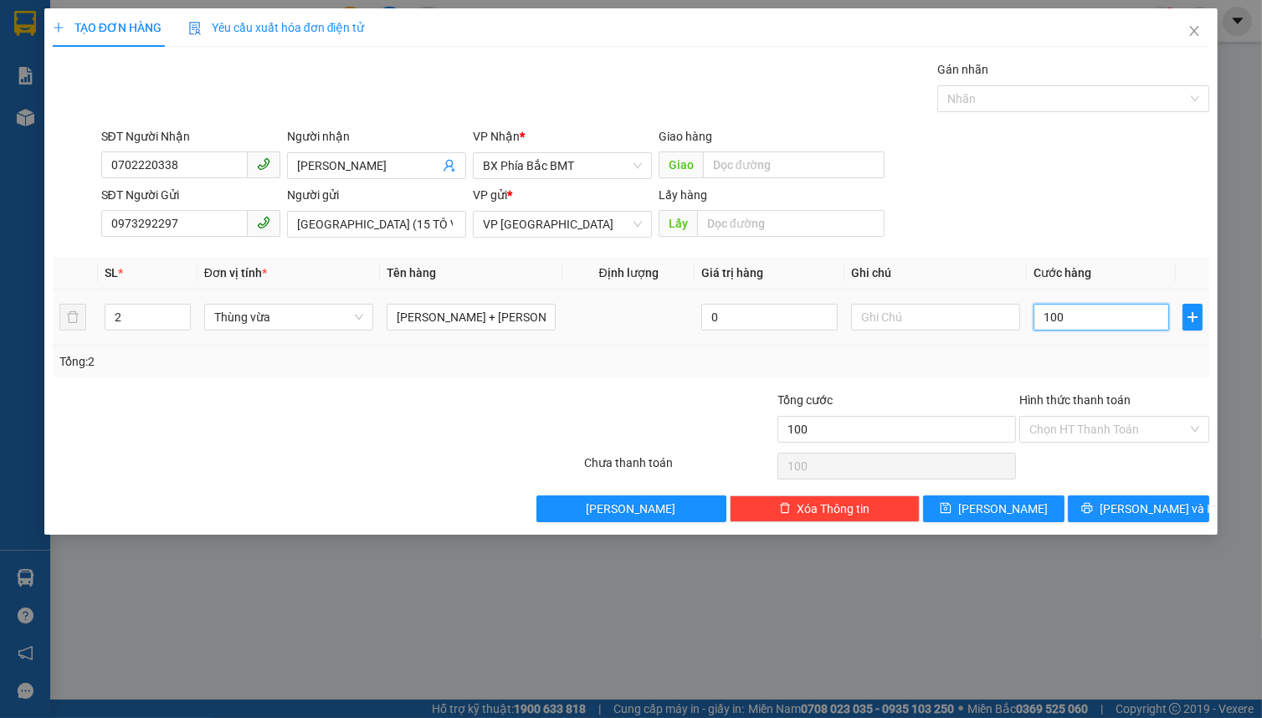
type input "1.000"
type input "10.000"
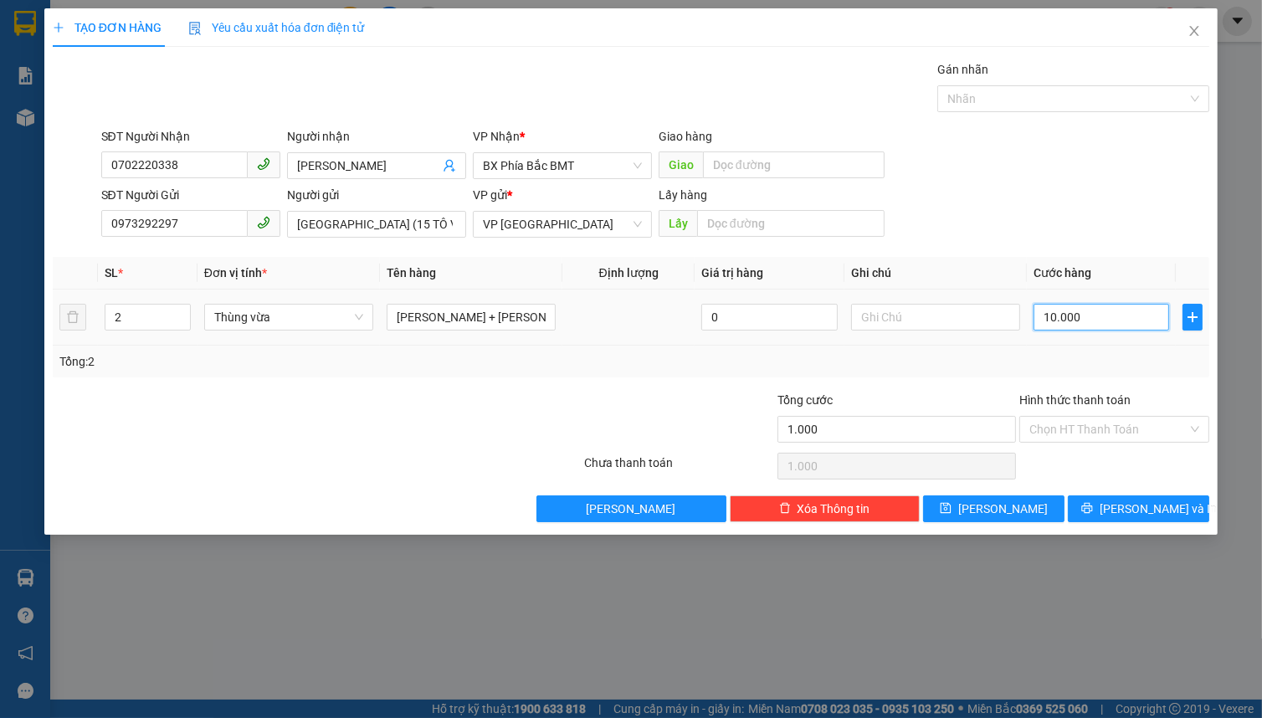
type input "10.000"
type input "100.000"
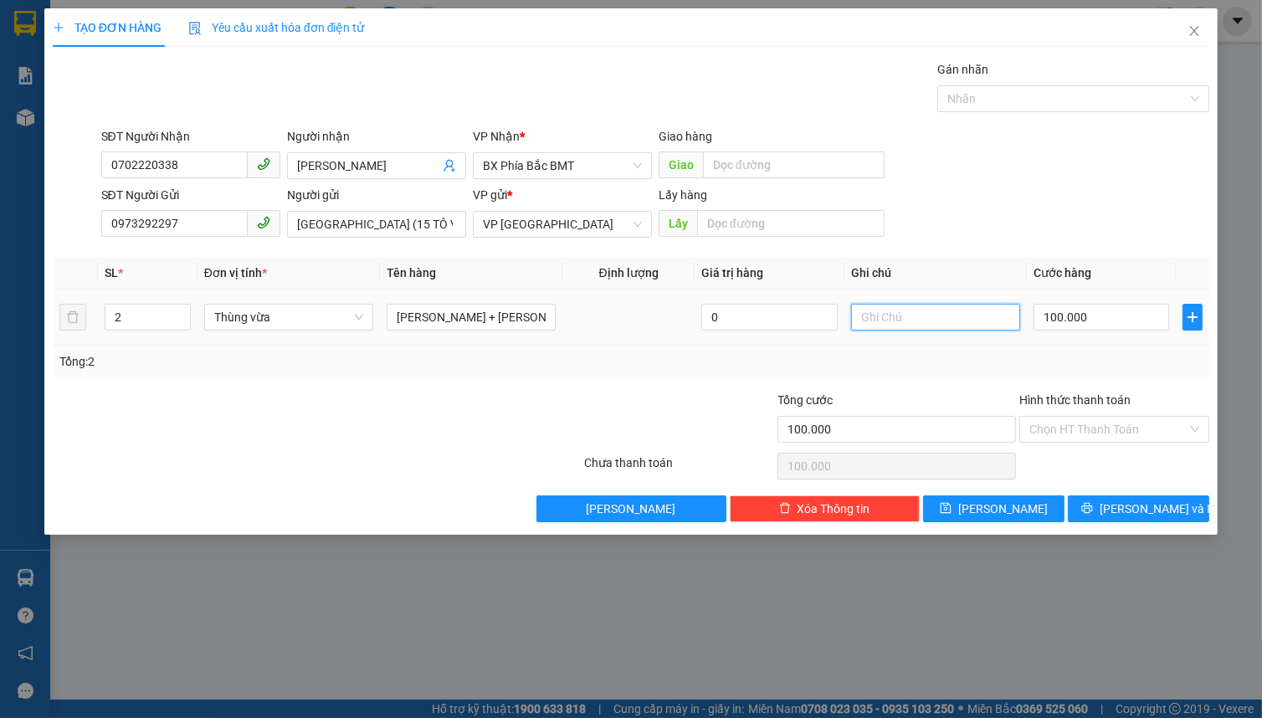
click at [881, 319] on input "text" at bounding box center [935, 317] width 169 height 27
type input "1"
type input "50KG"
click at [1111, 422] on input "Hình thức thanh toán" at bounding box center [1108, 429] width 158 height 25
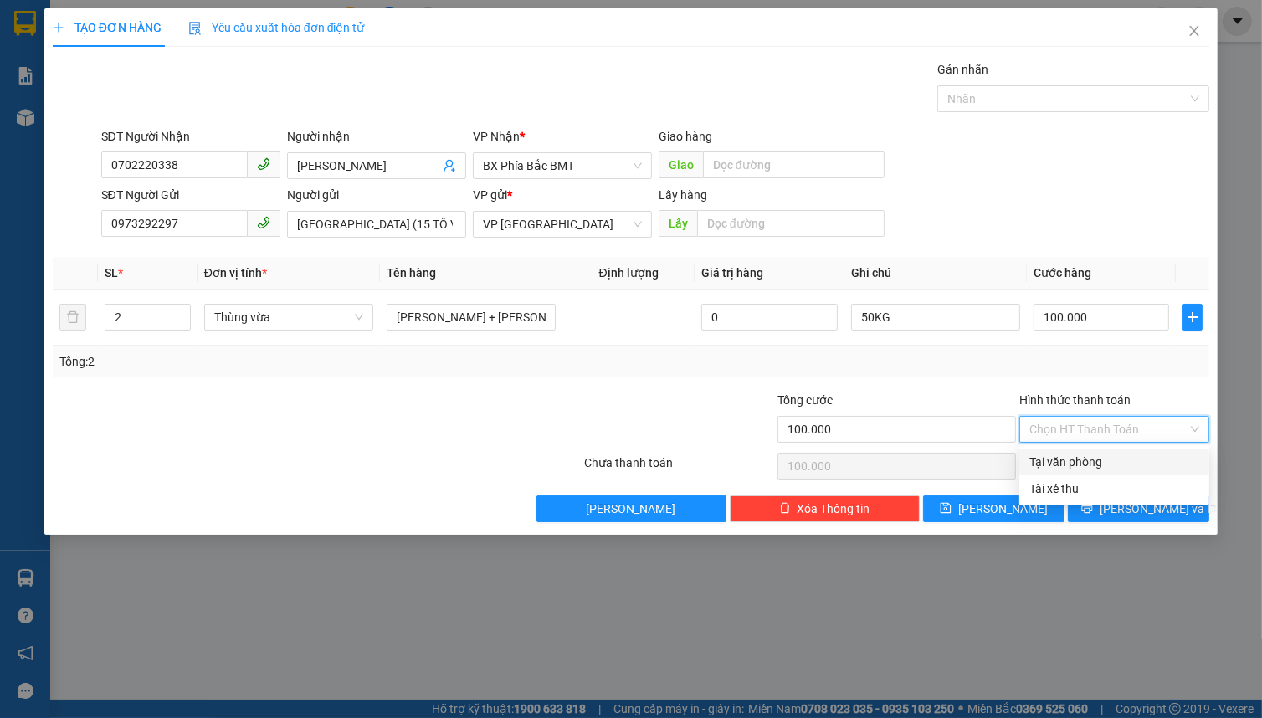
click at [1077, 461] on div "Tại văn phòng" at bounding box center [1114, 462] width 170 height 18
type input "0"
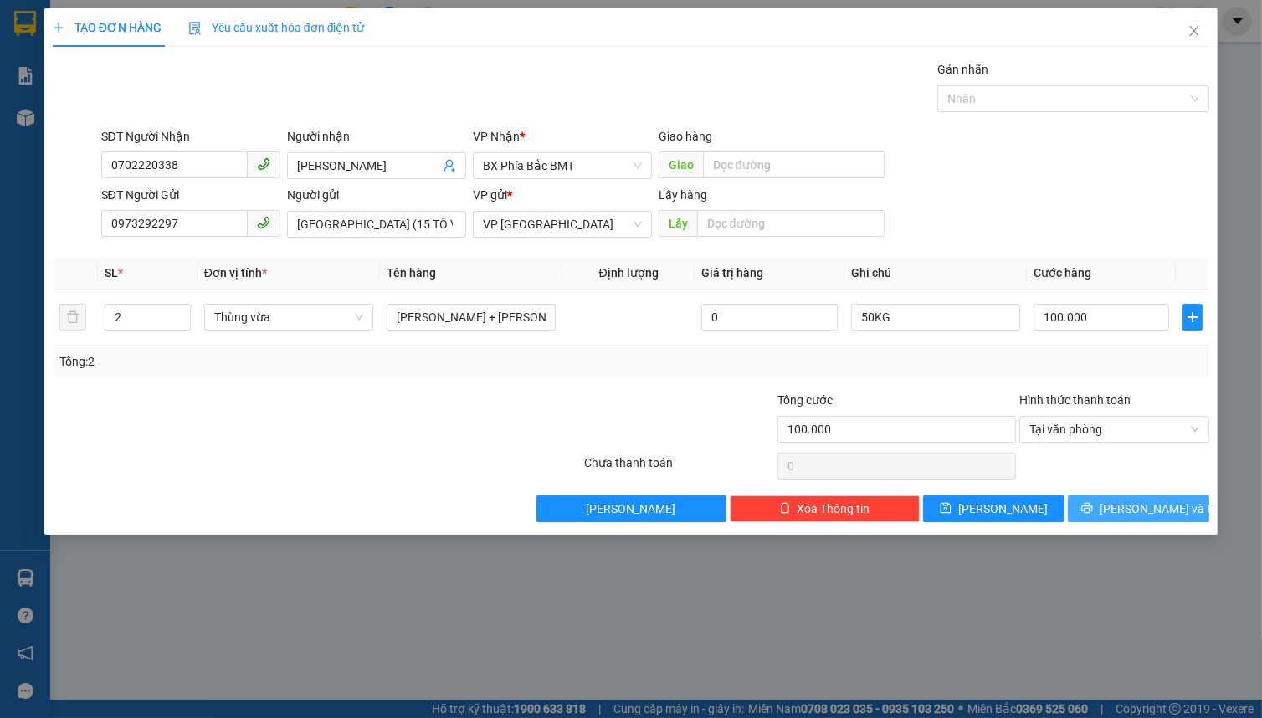
click at [1093, 505] on icon "printer" at bounding box center [1087, 508] width 12 height 12
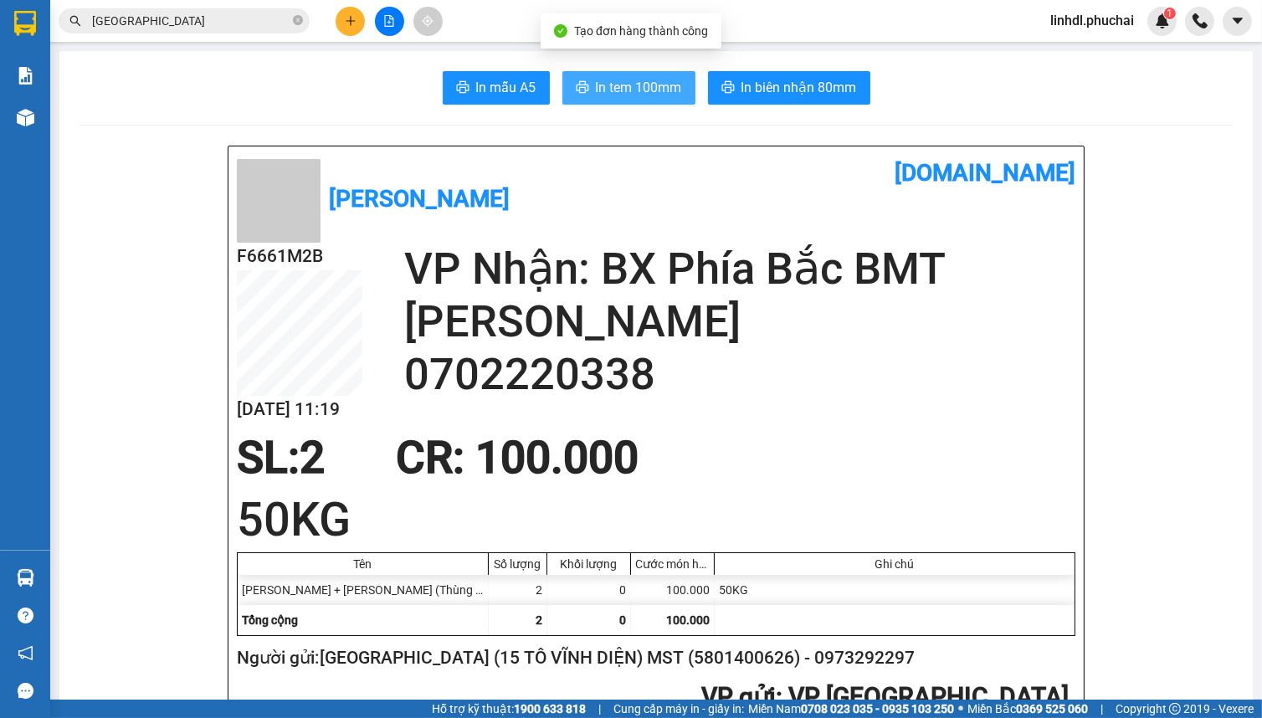
click at [630, 81] on span "In tem 100mm" at bounding box center [639, 87] width 86 height 21
click at [202, 22] on input "[GEOGRAPHIC_DATA]" at bounding box center [191, 21] width 198 height 18
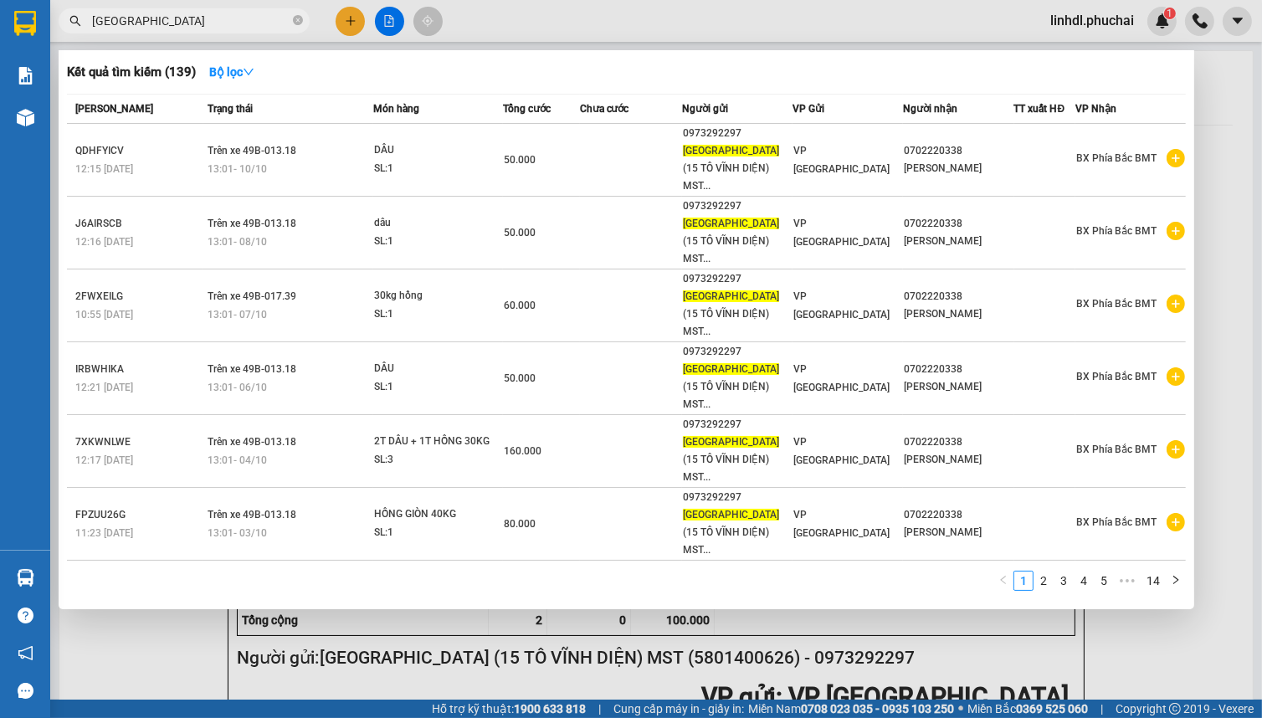
click at [202, 22] on input "[GEOGRAPHIC_DATA]" at bounding box center [191, 21] width 198 height 18
click at [362, 48] on div at bounding box center [631, 359] width 1262 height 718
click at [362, 48] on main "In mẫu A5 In tem 100mm In biên nhận 80mm Phúc Hải [DOMAIN_NAME] F6661M2B [DATE]…" at bounding box center [631, 350] width 1262 height 700
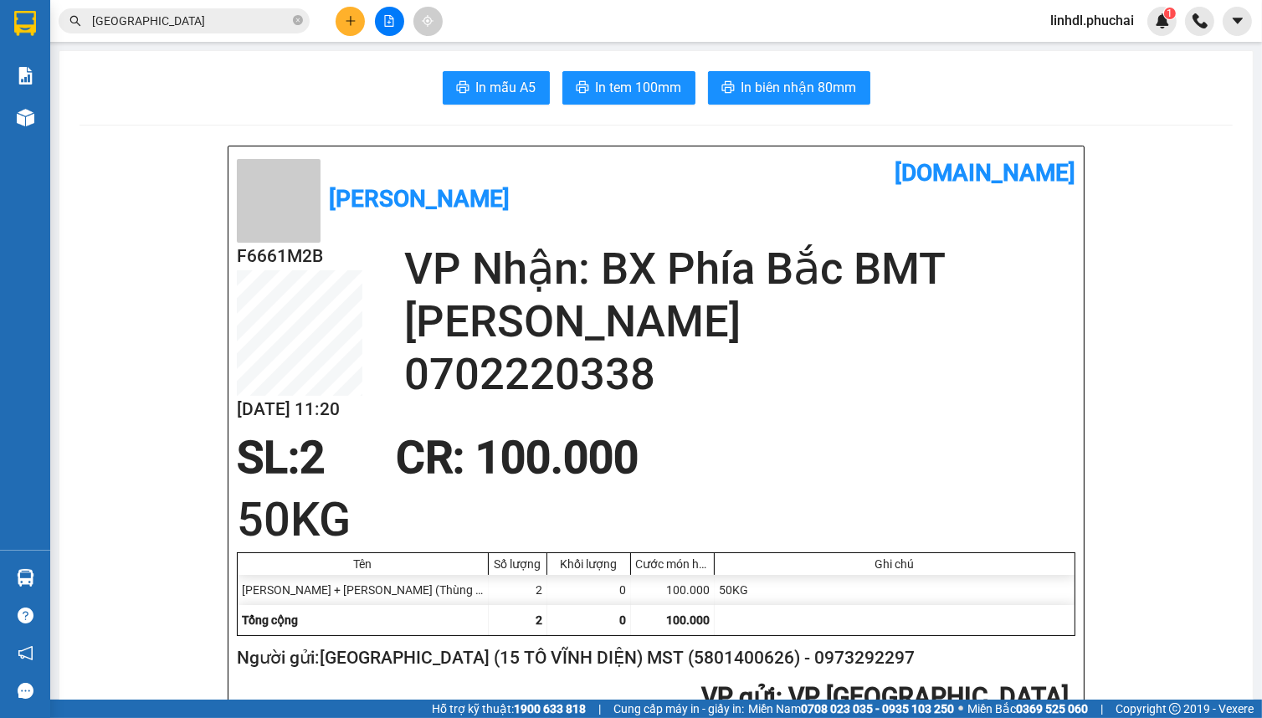
click at [226, 29] on input "[GEOGRAPHIC_DATA]" at bounding box center [191, 21] width 198 height 18
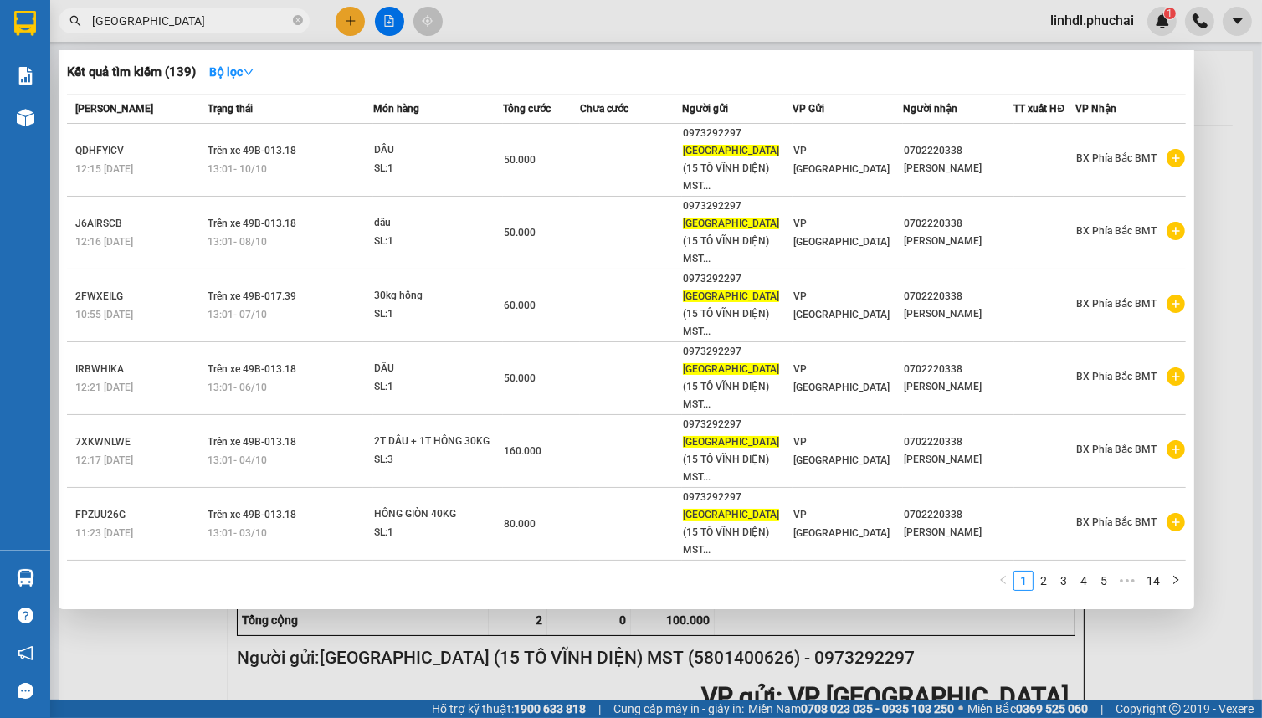
click at [226, 29] on input "[GEOGRAPHIC_DATA]" at bounding box center [191, 21] width 198 height 18
click at [144, 10] on span "[GEOGRAPHIC_DATA]" at bounding box center [184, 20] width 251 height 25
click at [153, 20] on input "[GEOGRAPHIC_DATA]" at bounding box center [191, 21] width 198 height 18
click at [155, 20] on input "[GEOGRAPHIC_DATA]" at bounding box center [191, 21] width 198 height 18
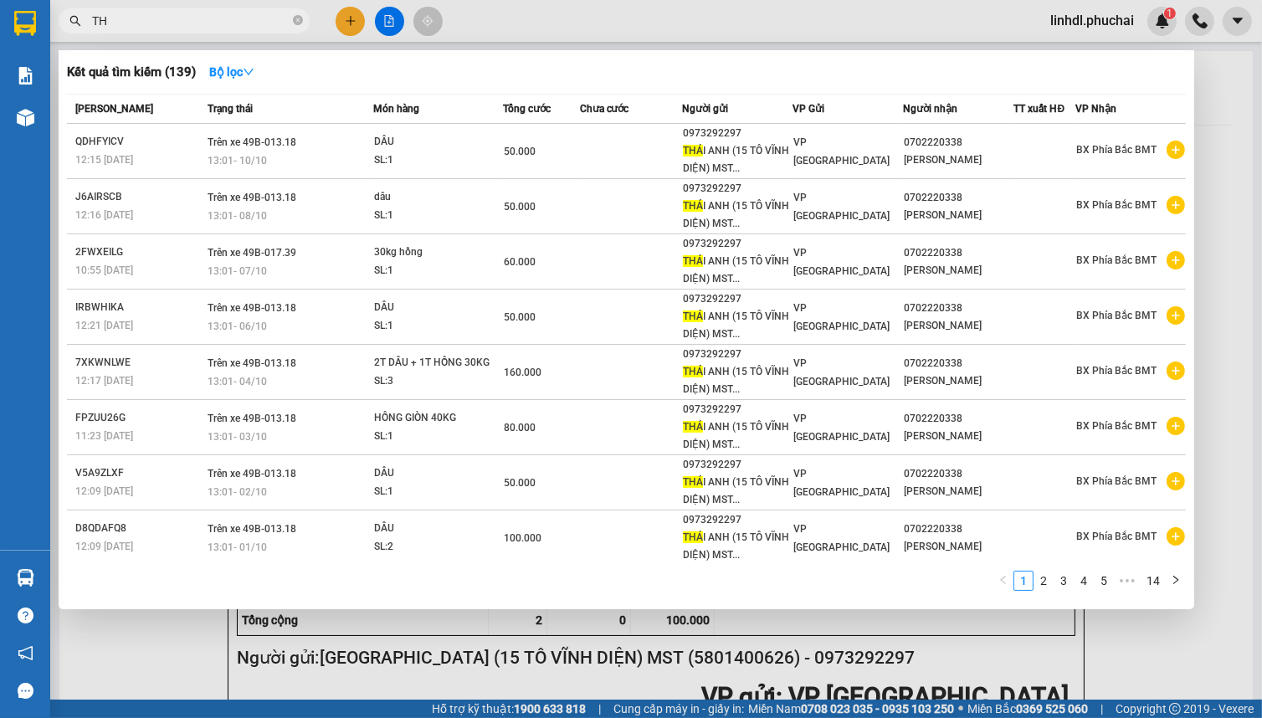
type input "T"
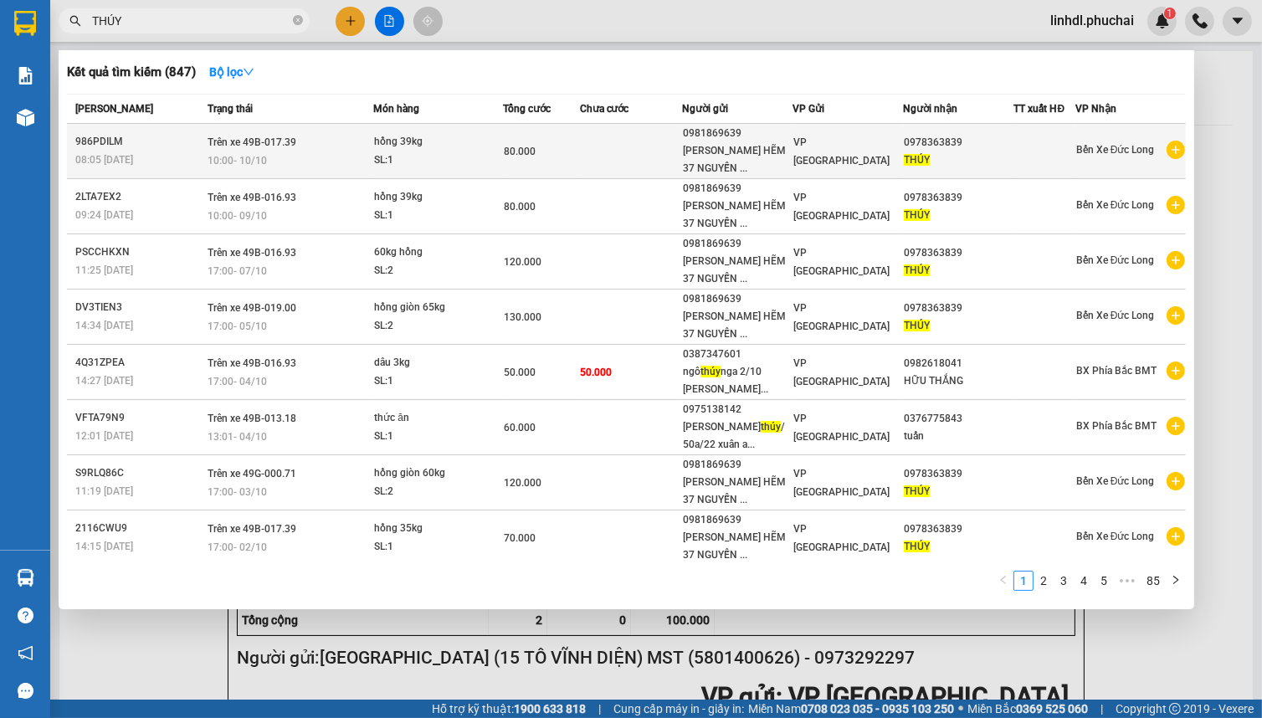
type input "THÚY"
click at [336, 163] on div "10:00 [DATE]" at bounding box center [291, 160] width 166 height 18
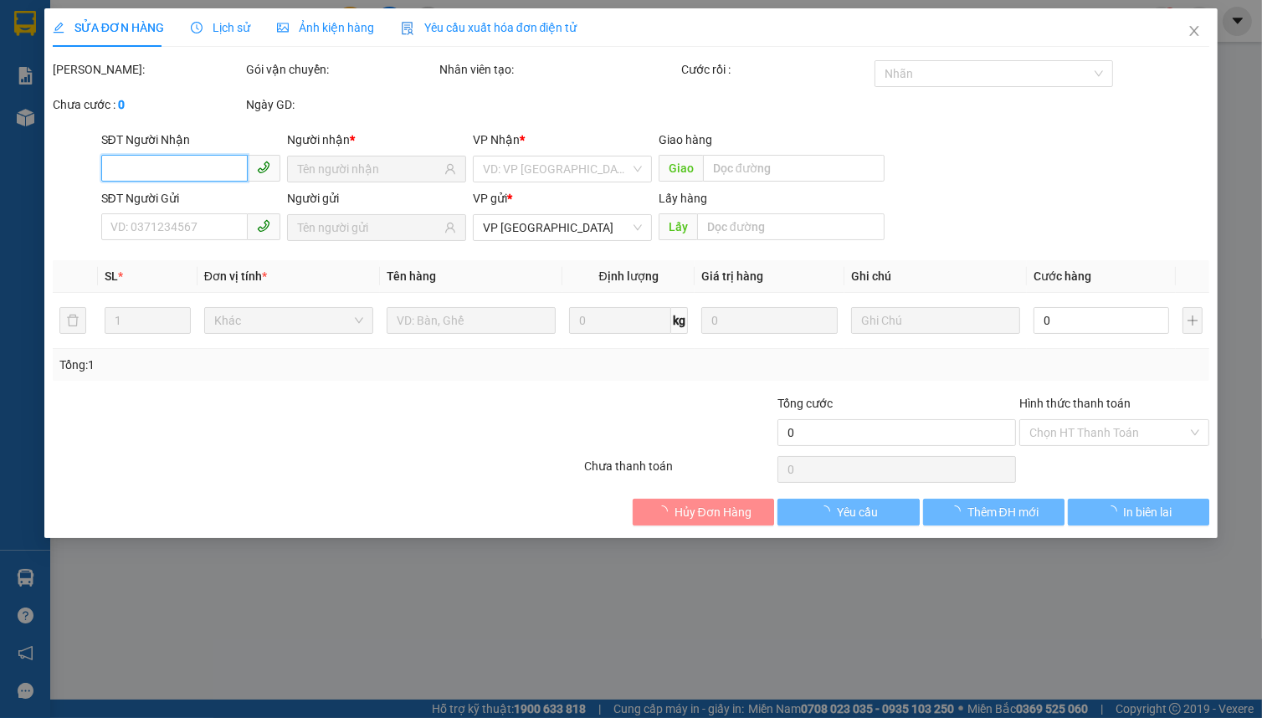
type input "0978363839"
type input "0981869639"
type input "80.000"
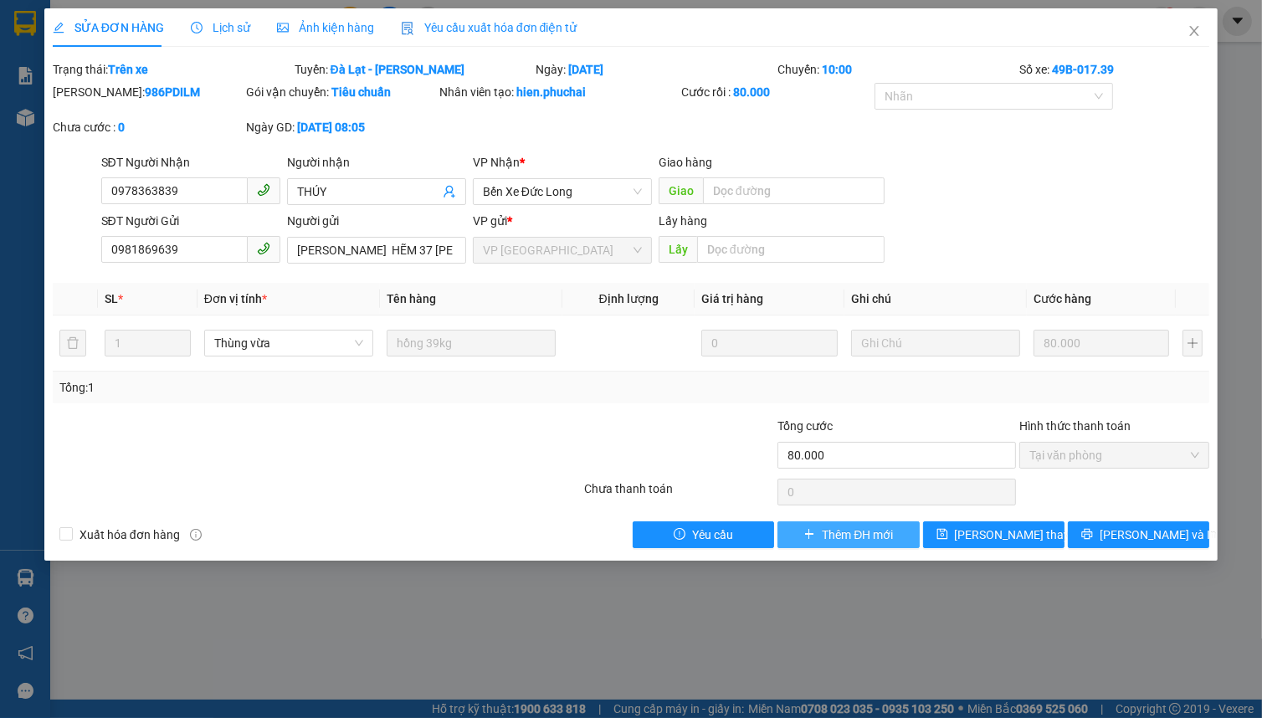
click at [841, 532] on span "Thêm ĐH mới" at bounding box center [857, 535] width 71 height 18
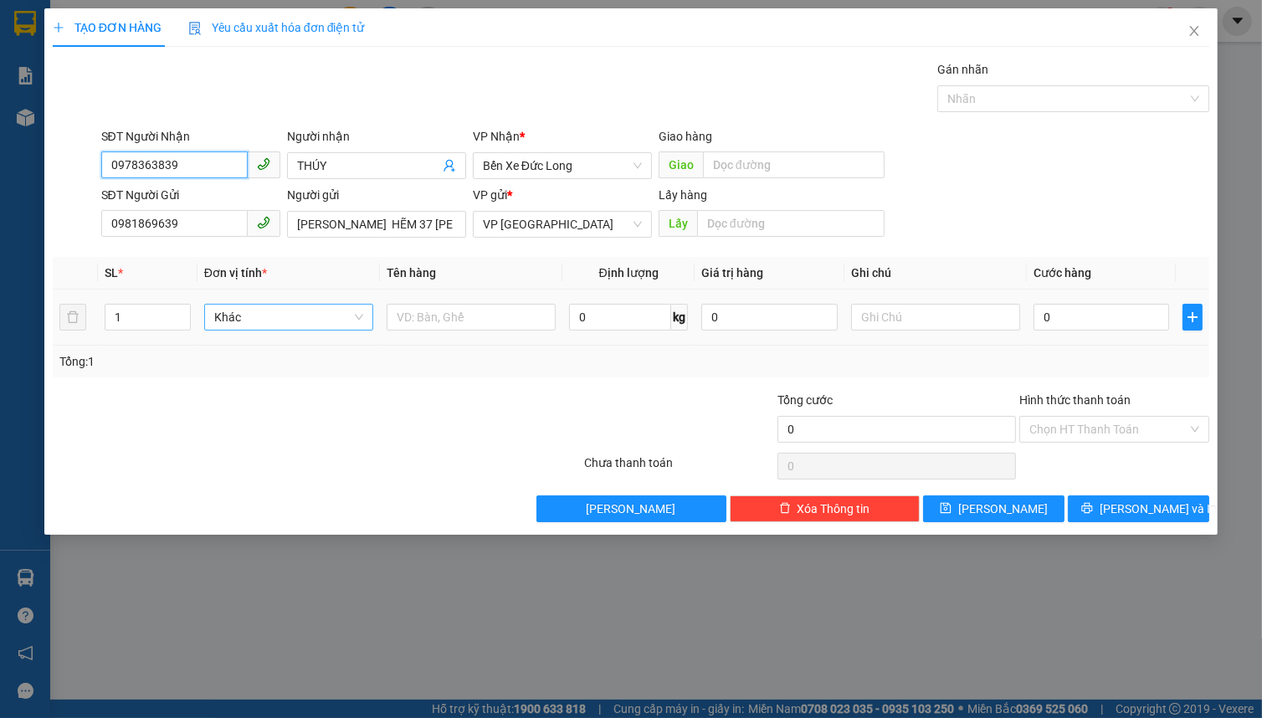
click at [257, 319] on span "Khác" at bounding box center [288, 317] width 149 height 25
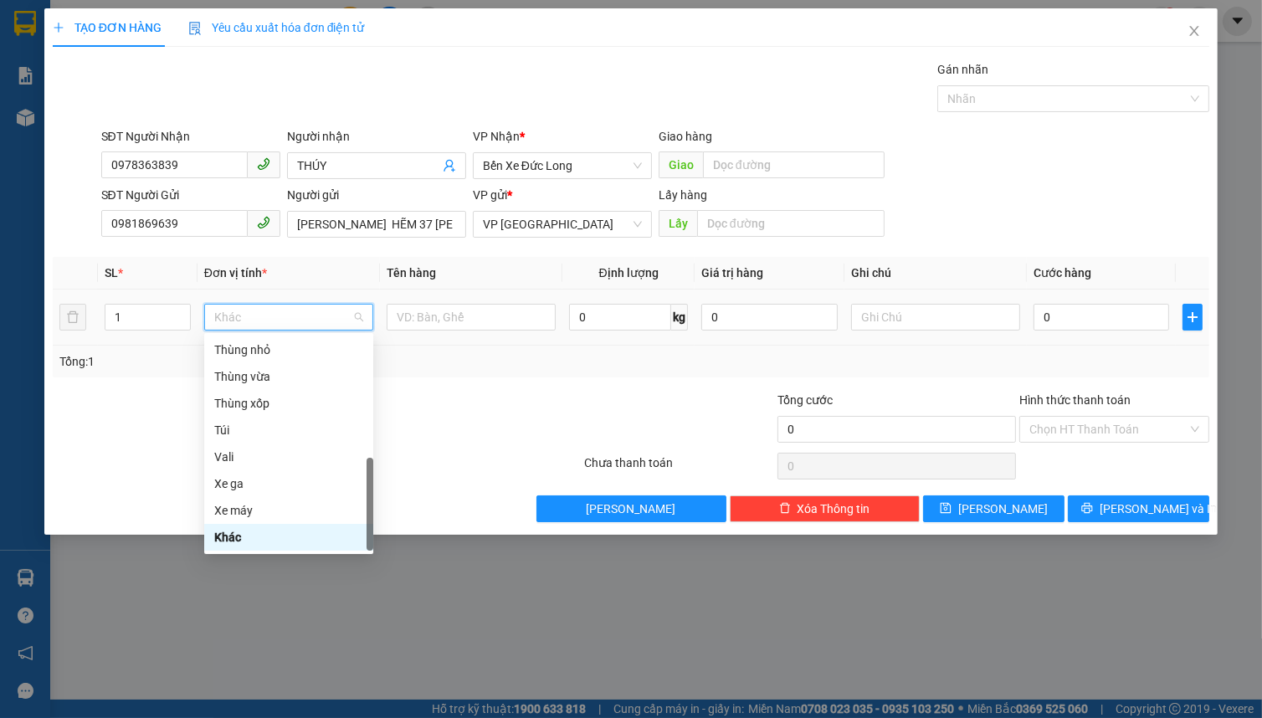
type input "T"
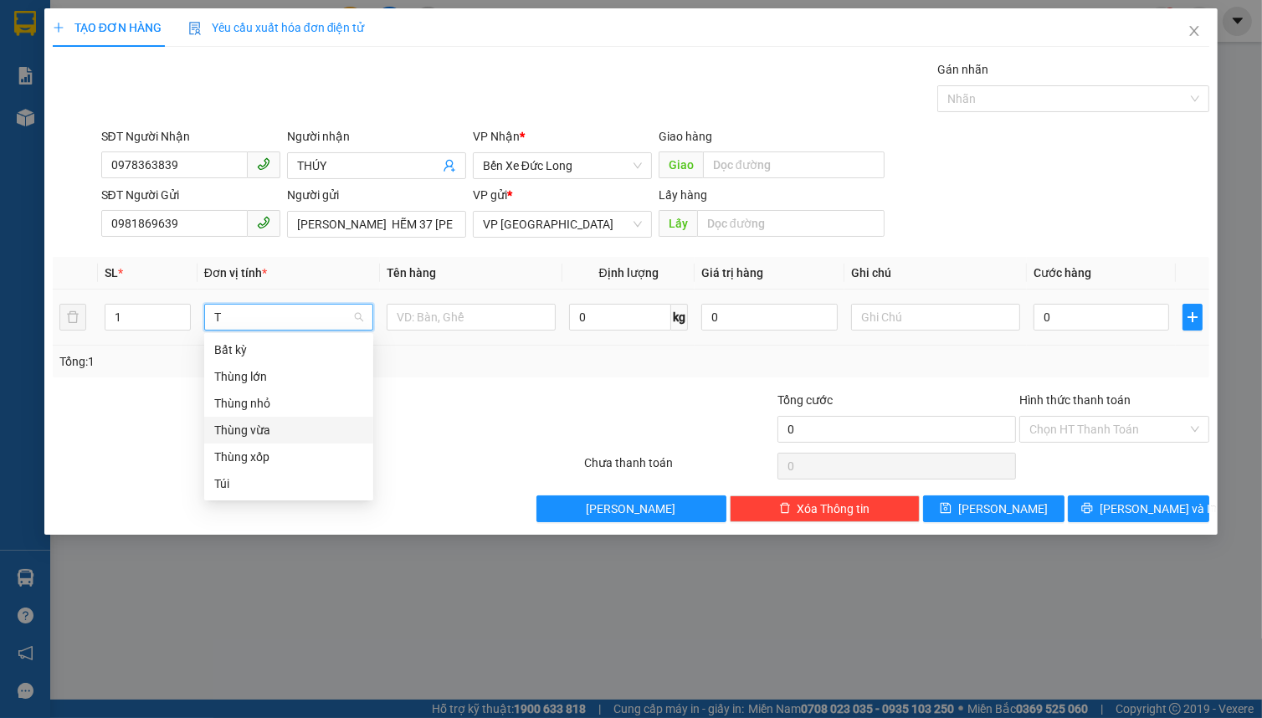
drag, startPoint x: 299, startPoint y: 432, endPoint x: 326, endPoint y: 393, distance: 48.1
click at [299, 428] on div "Thùng vừa" at bounding box center [288, 430] width 149 height 18
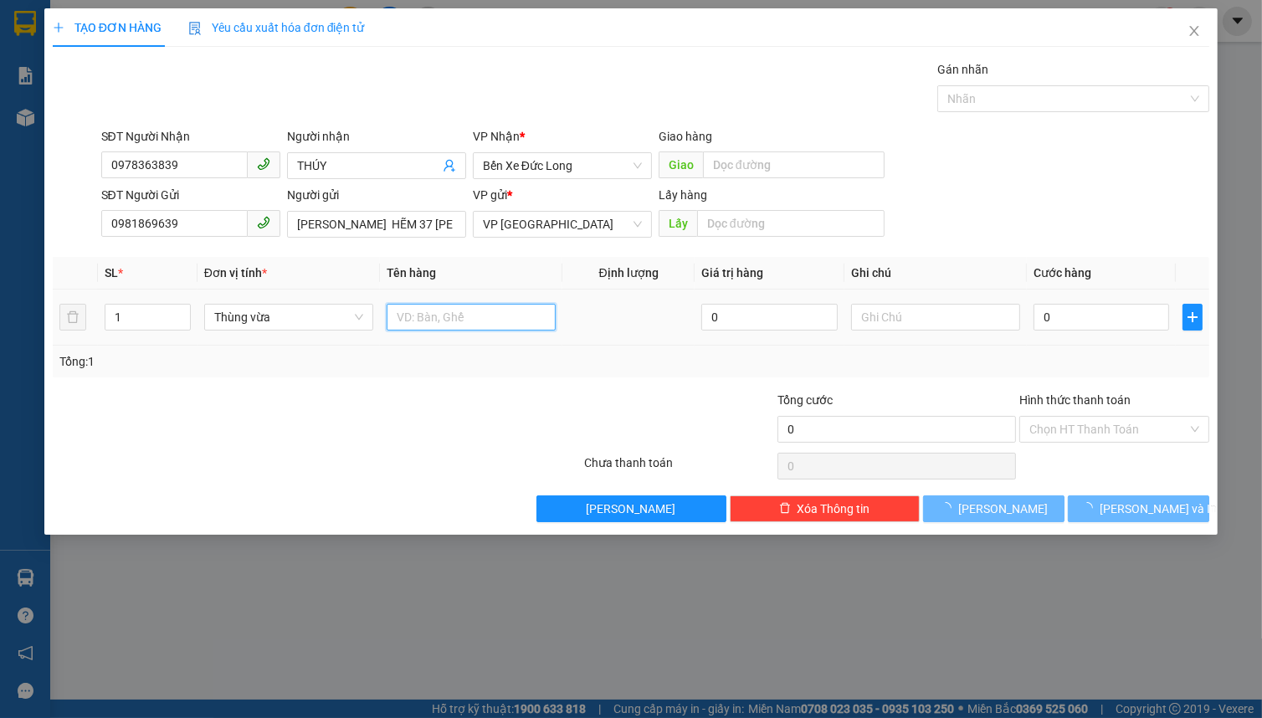
click at [435, 315] on input "text" at bounding box center [471, 317] width 169 height 27
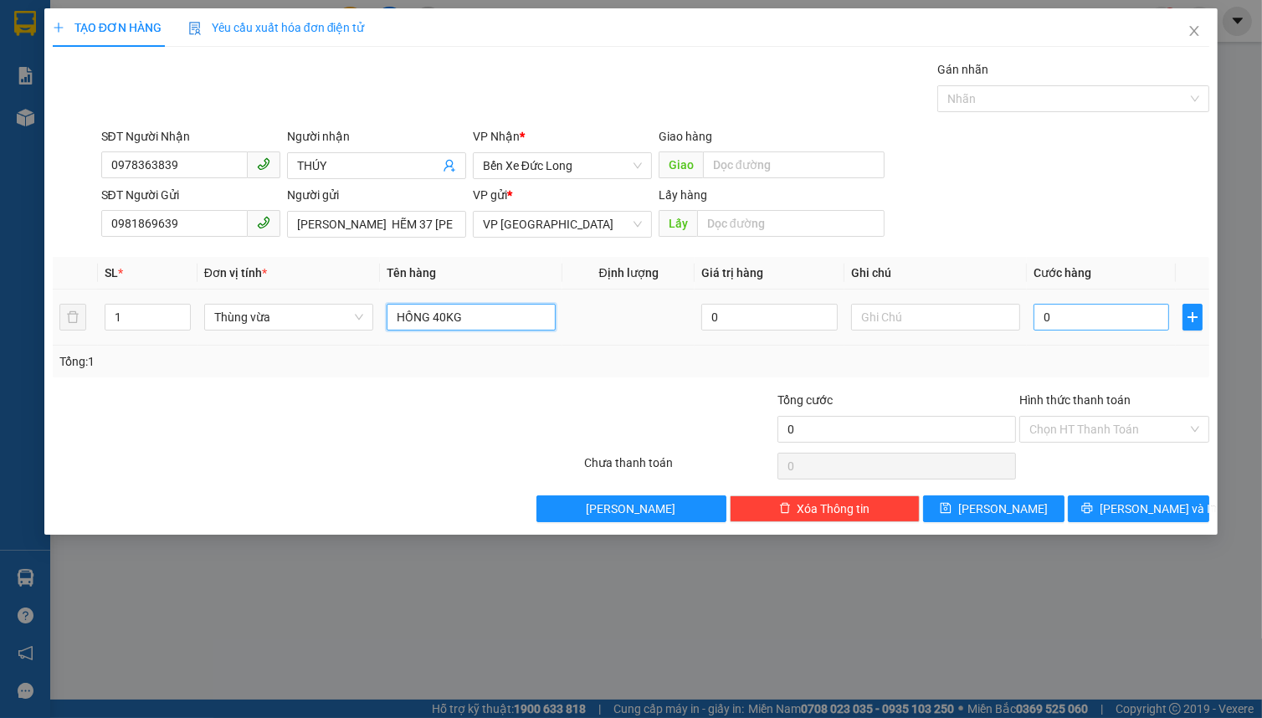
type input "HỒNG 40KG"
drag, startPoint x: 1060, startPoint y: 317, endPoint x: 1026, endPoint y: 315, distance: 34.4
click at [1060, 316] on input "0" at bounding box center [1102, 317] width 136 height 27
type input "8"
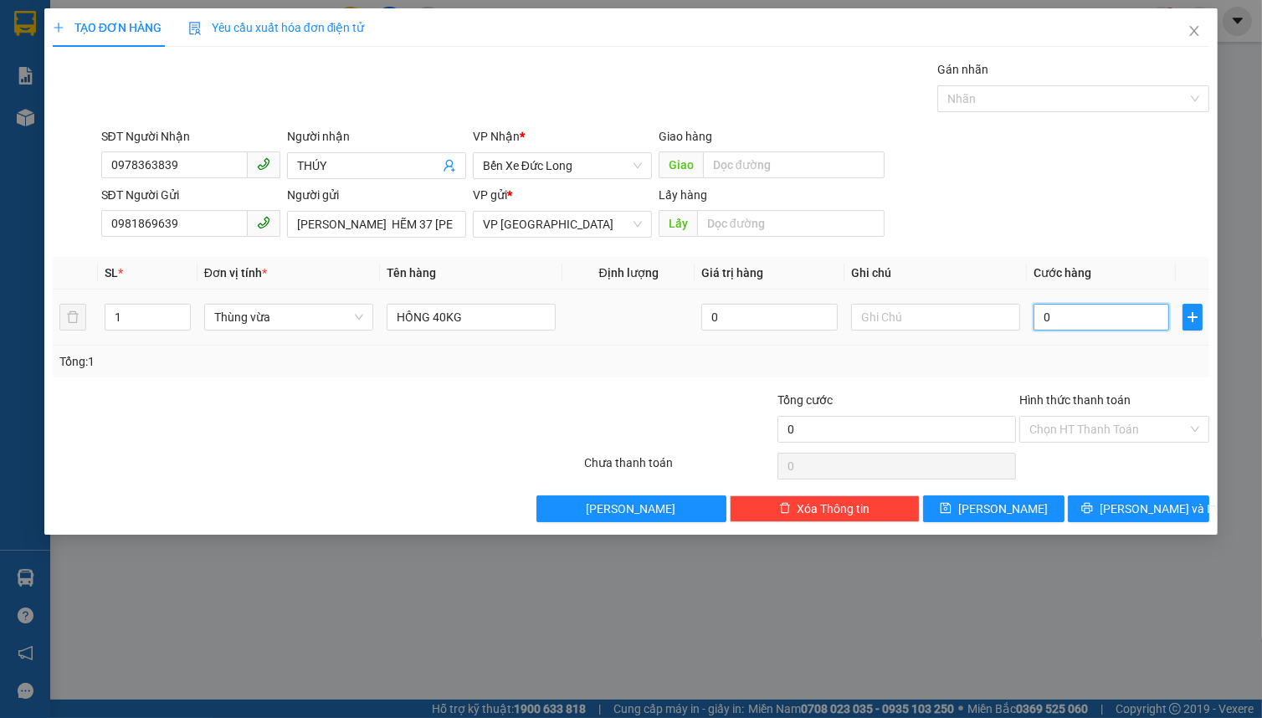
type input "8"
type input "80"
type input "800"
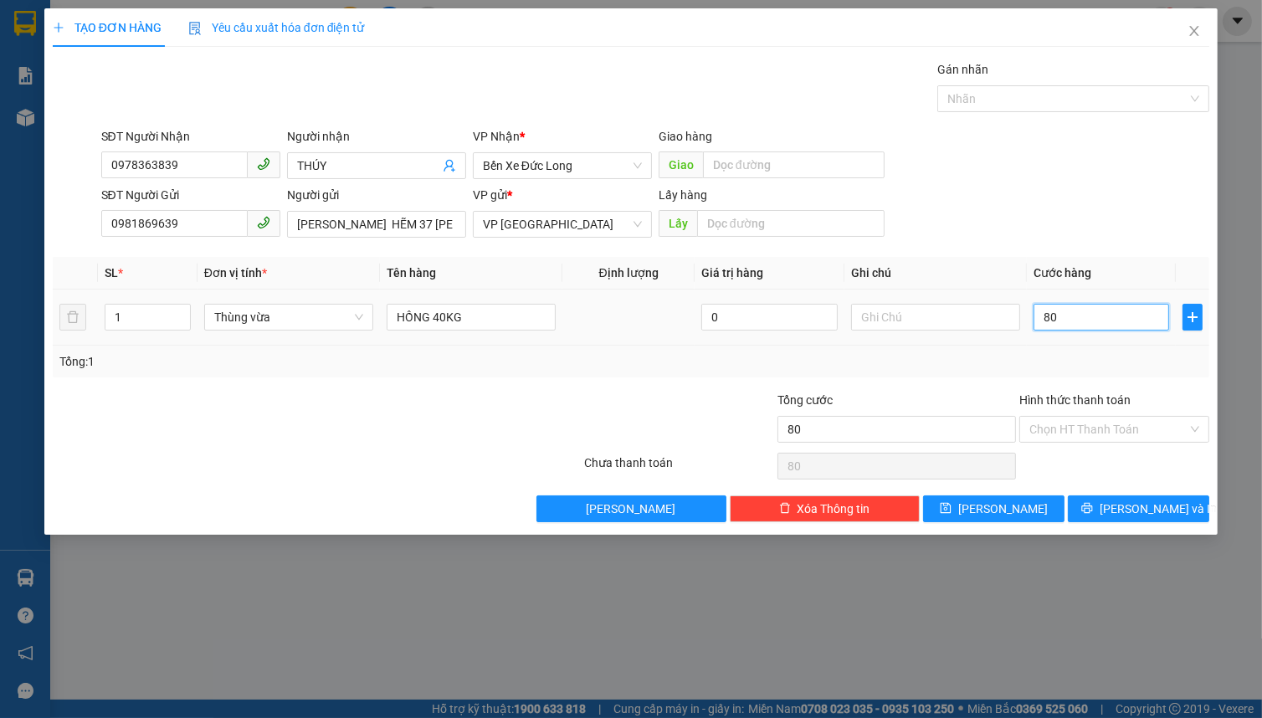
type input "800"
type input "8.000"
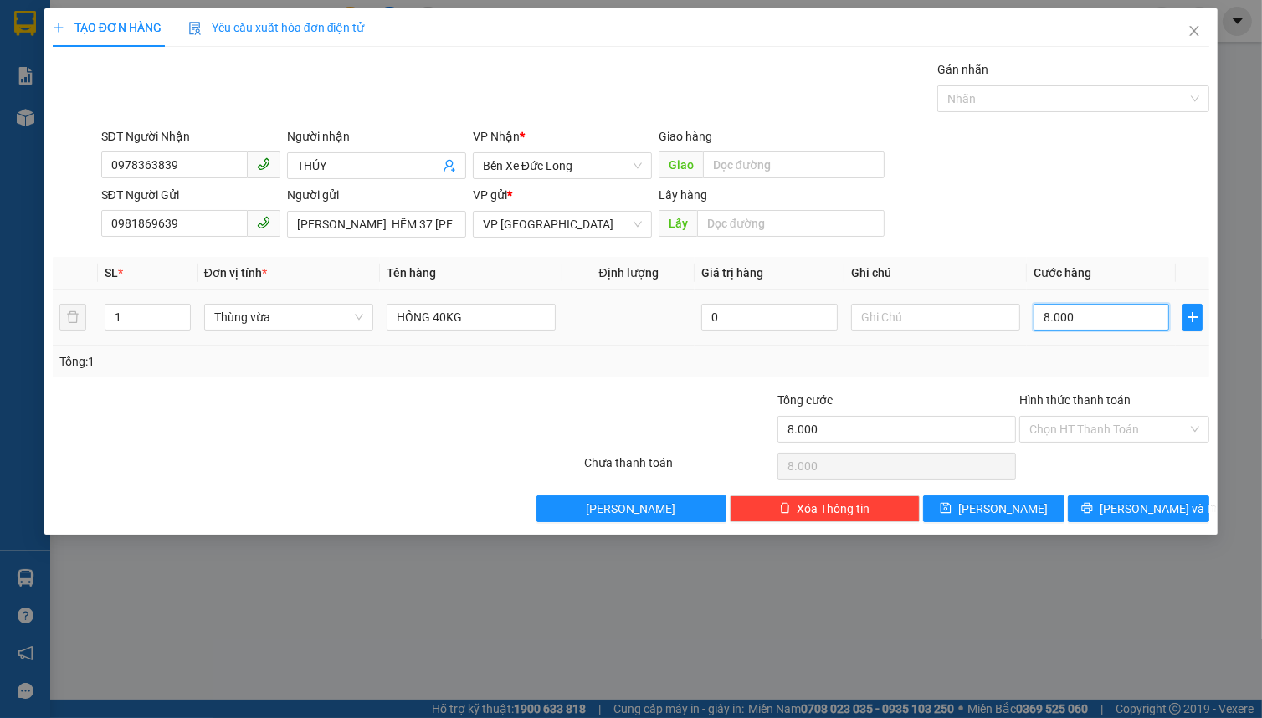
type input "80.000"
click at [1122, 425] on input "Hình thức thanh toán" at bounding box center [1108, 429] width 158 height 25
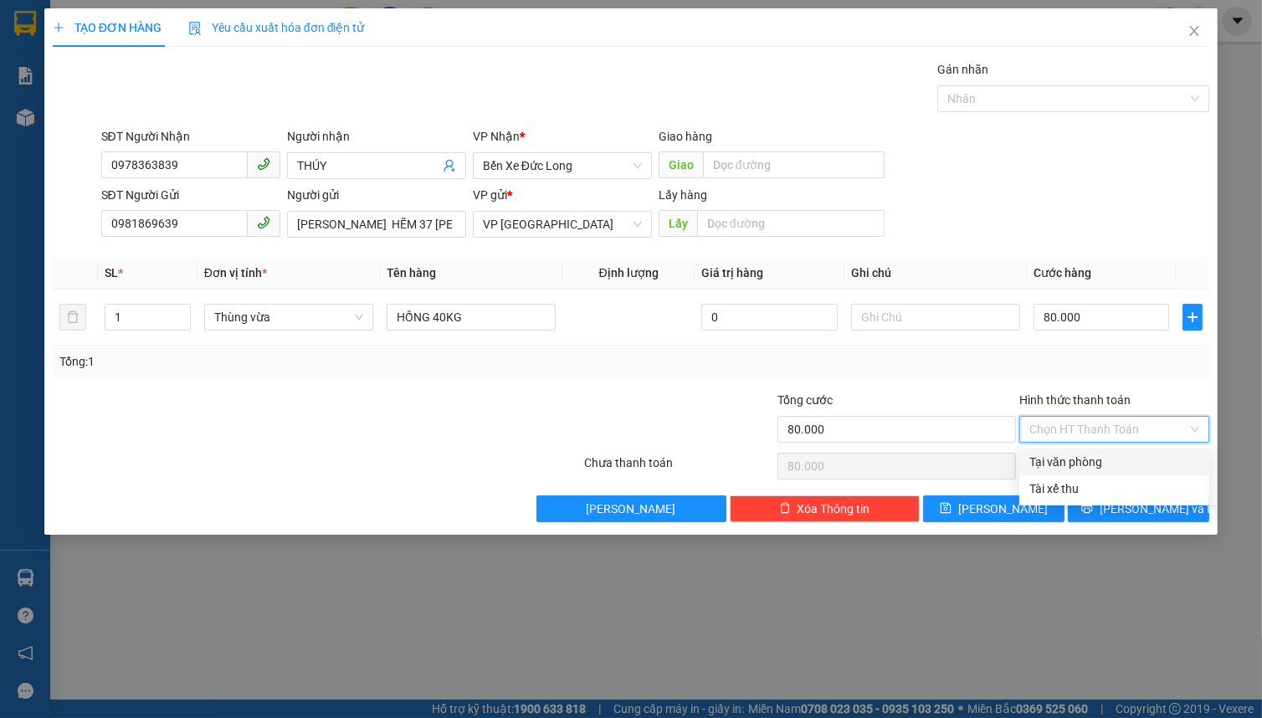
click at [1092, 454] on div "Tại văn phòng" at bounding box center [1114, 462] width 170 height 18
type input "0"
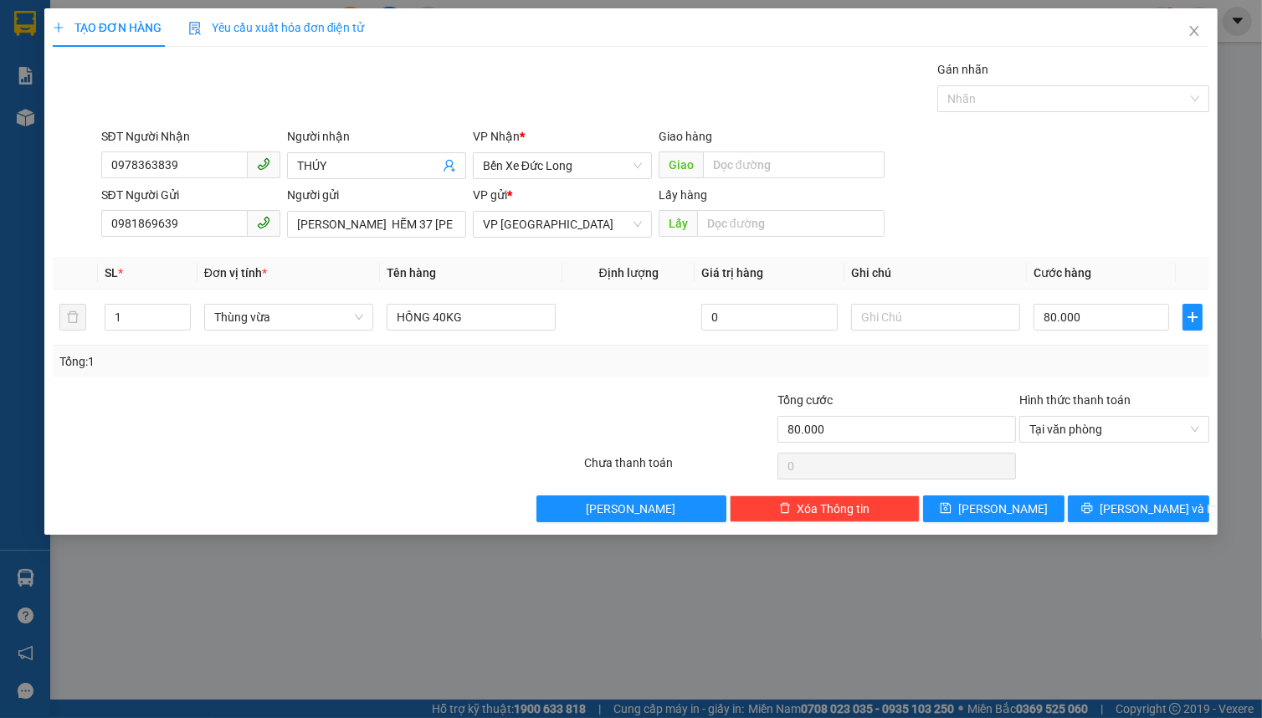
click at [1111, 524] on div "TẠO ĐƠN HÀNG Yêu cầu xuất hóa đơn điện tử Transit Pickup Surcharge Ids Transit …" at bounding box center [630, 271] width 1173 height 526
click at [1101, 506] on button "[PERSON_NAME] và In" at bounding box center [1138, 508] width 141 height 27
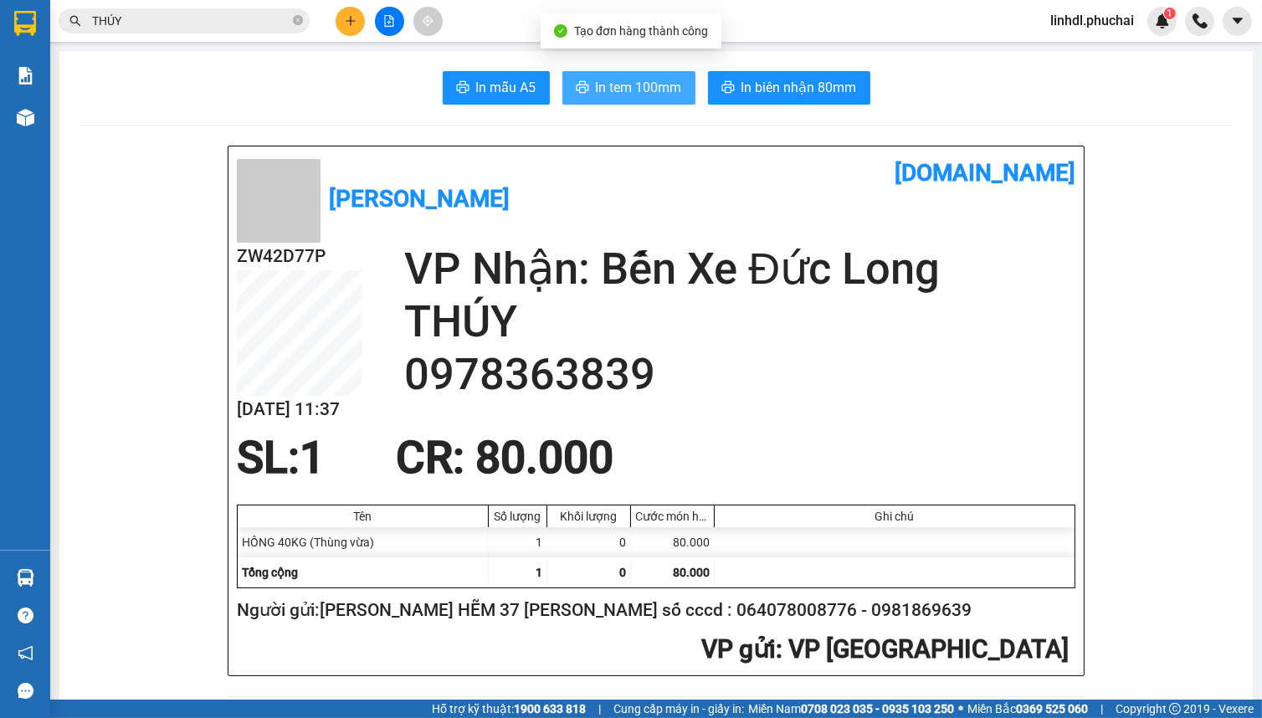
click at [587, 88] on button "In tem 100mm" at bounding box center [628, 87] width 133 height 33
